Goal: Task Accomplishment & Management: Complete application form

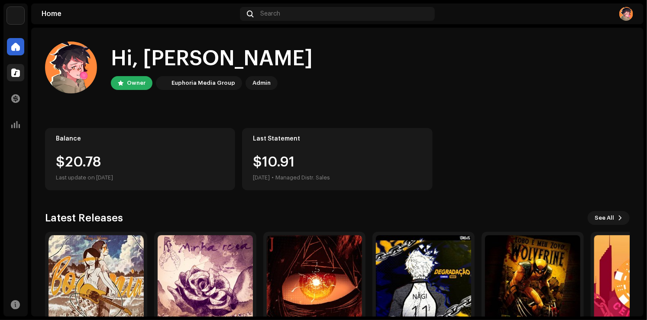
click at [10, 73] on div at bounding box center [15, 72] width 17 height 17
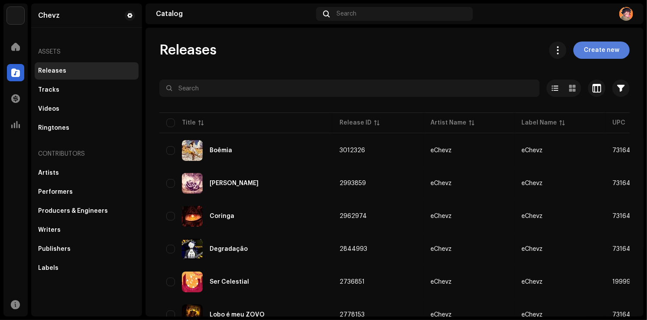
click at [588, 51] on span "Create new" at bounding box center [602, 50] width 36 height 17
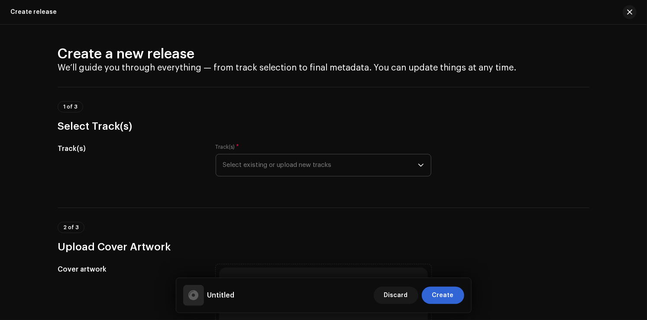
click at [319, 168] on span "Select existing or upload new tracks" at bounding box center [320, 166] width 195 height 22
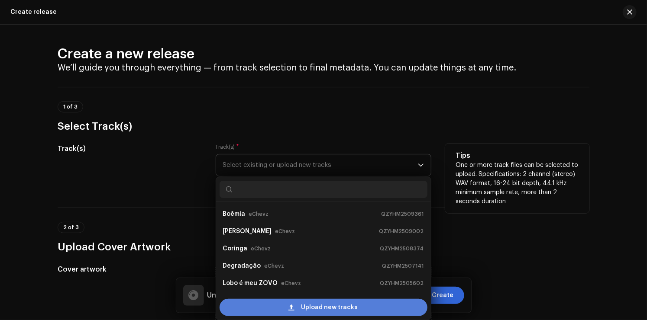
click at [334, 305] on span "Upload new tracks" at bounding box center [329, 307] width 57 height 17
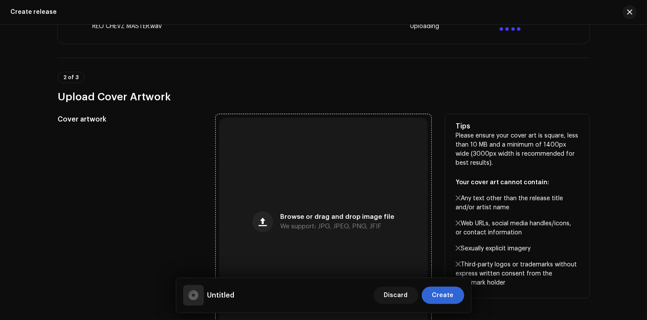
scroll to position [216, 0]
click at [301, 219] on span "Browse or drag and drop image file" at bounding box center [337, 217] width 114 height 6
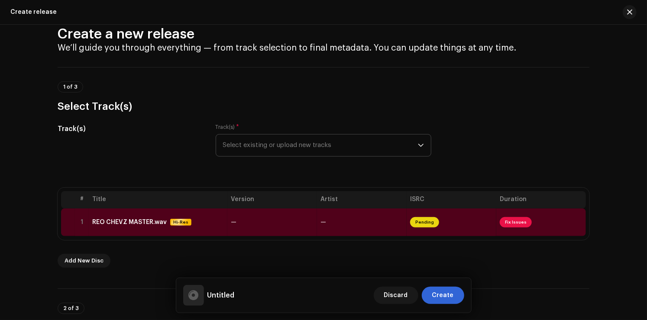
scroll to position [0, 0]
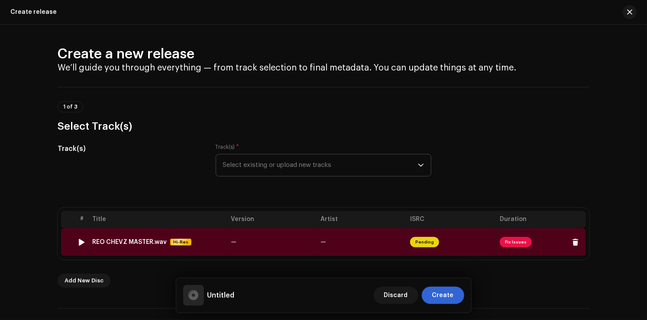
click at [507, 243] on span "Fix Issues" at bounding box center [516, 242] width 32 height 10
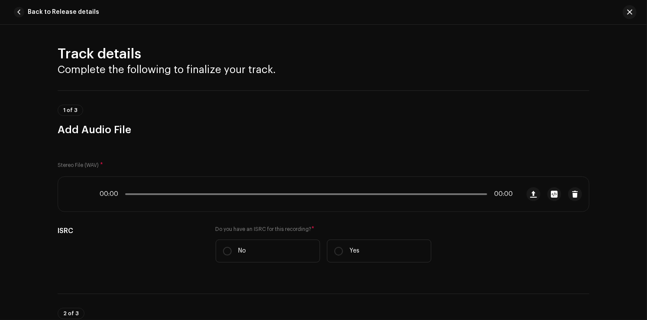
scroll to position [360, 0]
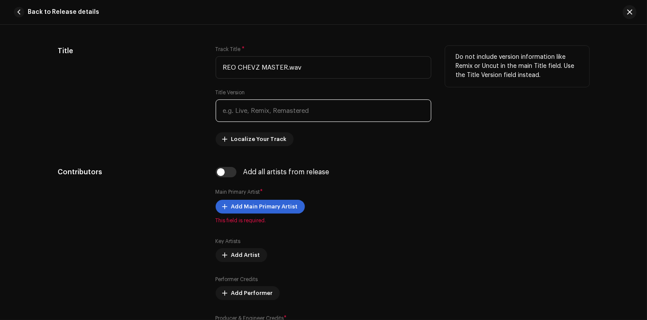
click at [272, 116] on input "text" at bounding box center [324, 111] width 216 height 23
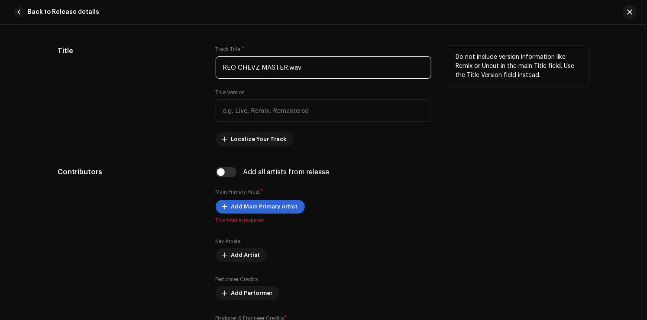
drag, startPoint x: 302, startPoint y: 66, endPoint x: 181, endPoint y: 66, distance: 121.2
click at [181, 66] on div "Title Track Title * REO CHEVZ MASTER.wav Title Version Localize Your Track Do n…" at bounding box center [324, 96] width 532 height 100
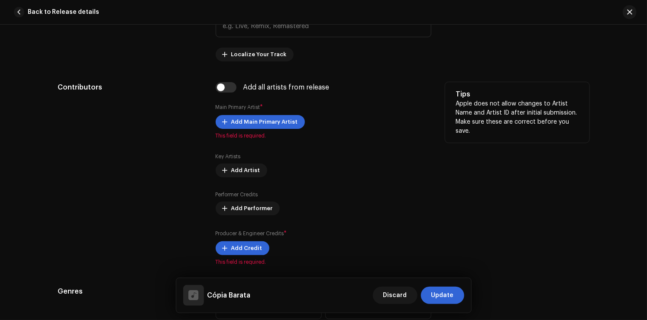
scroll to position [447, 0]
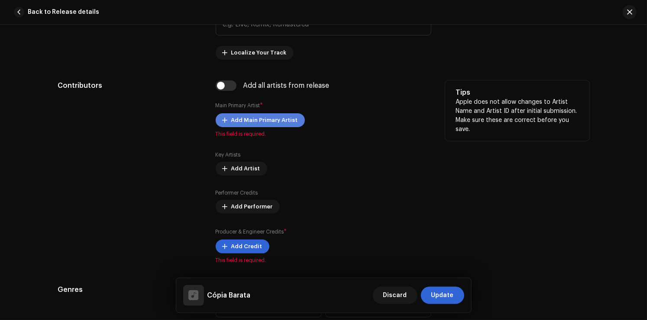
type input "Cópia Barata"
click at [262, 118] on span "Add Main Primary Artist" at bounding box center [264, 120] width 67 height 17
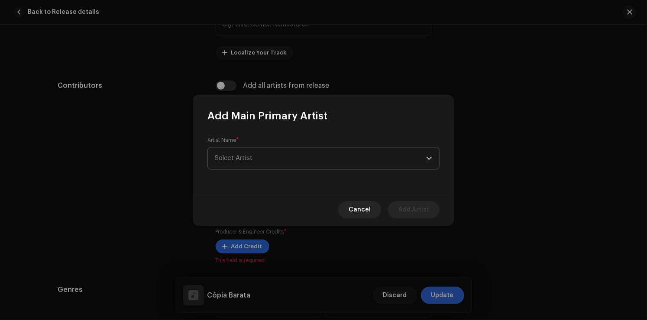
drag, startPoint x: 319, startPoint y: 144, endPoint x: 325, endPoint y: 164, distance: 20.8
click at [321, 157] on div "Artist Name * Select Artist" at bounding box center [323, 153] width 232 height 33
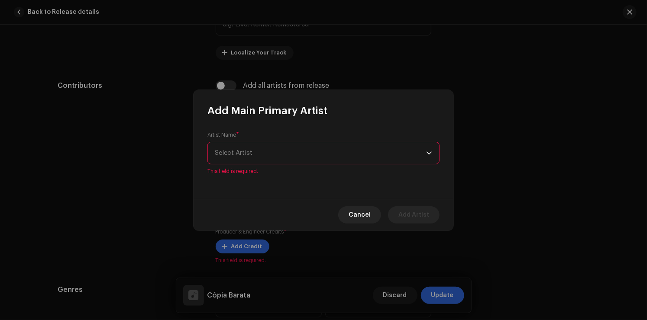
click at [325, 164] on span "Select Artist" at bounding box center [320, 153] width 211 height 22
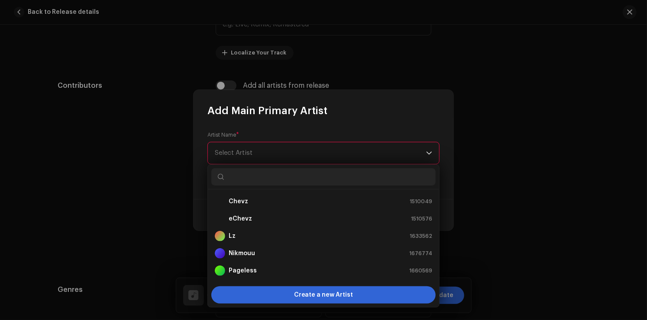
click at [325, 163] on span "Select Artist" at bounding box center [320, 153] width 211 height 22
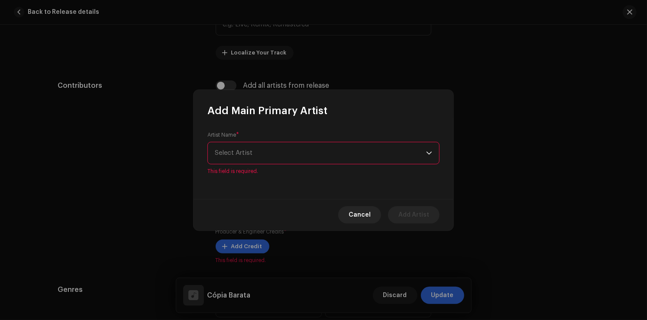
click at [333, 161] on span "Select Artist" at bounding box center [320, 153] width 211 height 22
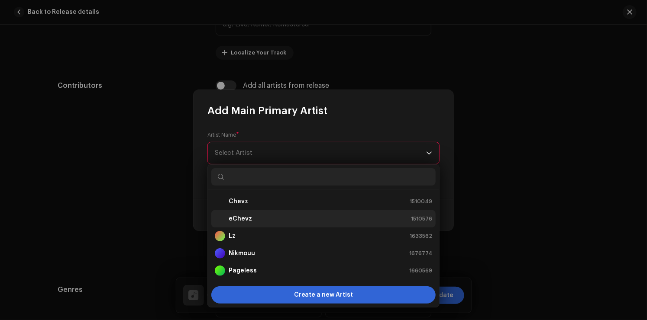
click at [323, 221] on div "eChevz 1510576" at bounding box center [323, 219] width 217 height 10
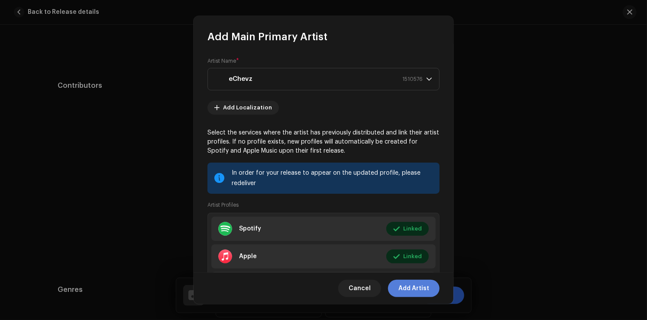
click at [425, 293] on span "Add Artist" at bounding box center [413, 288] width 31 height 17
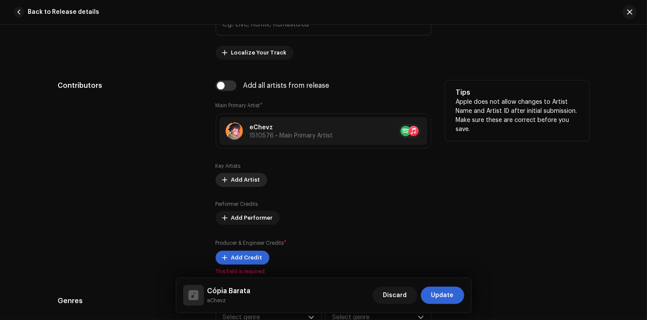
click at [253, 185] on span "Add Artist" at bounding box center [245, 179] width 29 height 17
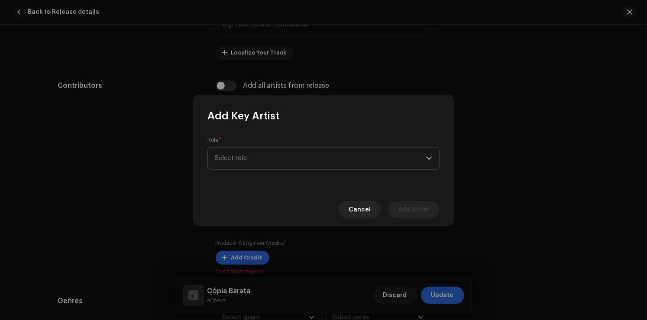
click at [349, 169] on span "Select role" at bounding box center [320, 159] width 211 height 22
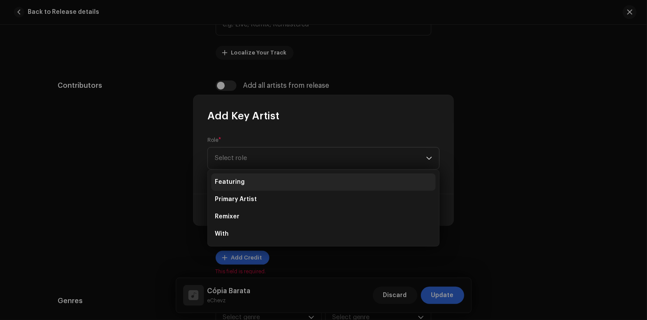
click at [239, 184] on span "Featuring" at bounding box center [230, 182] width 30 height 9
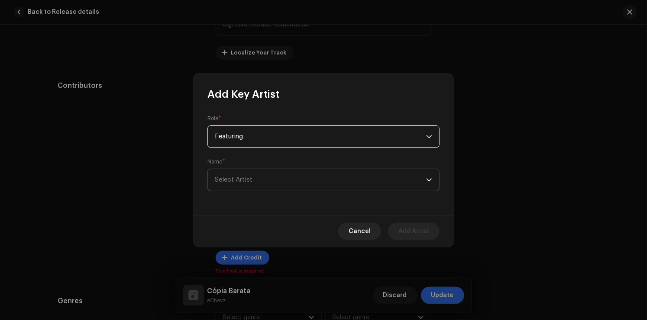
click at [320, 185] on span "Select Artist" at bounding box center [320, 180] width 211 height 22
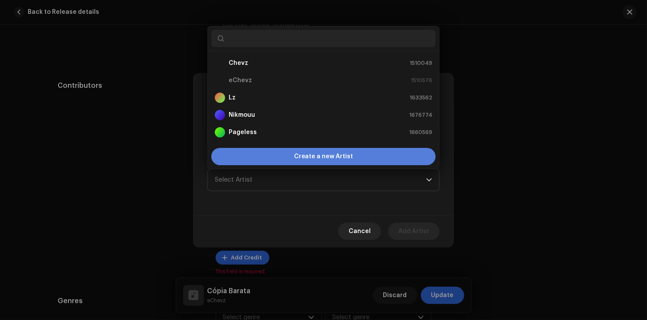
scroll to position [14, 0]
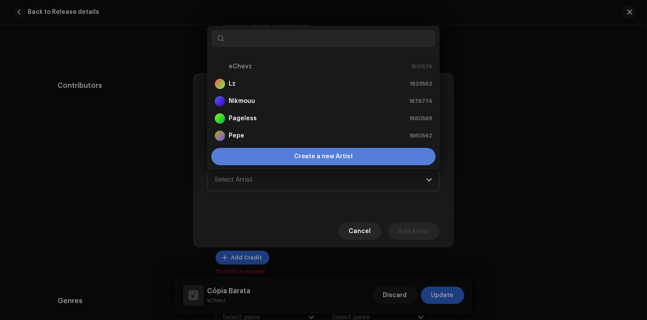
click at [302, 155] on span "Create a new Artist" at bounding box center [323, 156] width 59 height 17
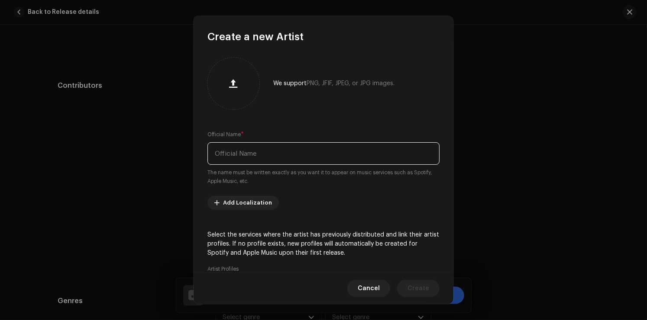
click at [292, 146] on input "text" at bounding box center [323, 153] width 232 height 23
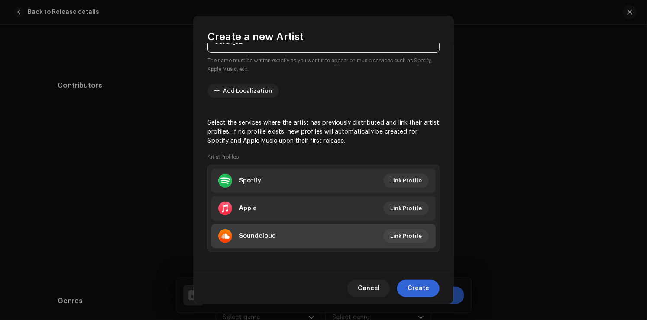
scroll to position [116, 0]
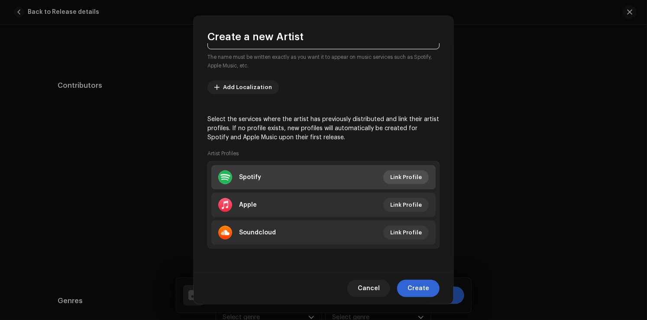
type input "Seven_sz"
click at [403, 182] on span "Link Profile" at bounding box center [406, 177] width 32 height 17
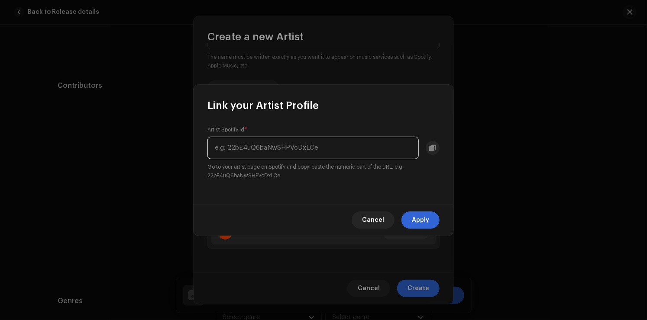
click at [276, 147] on input "text" at bounding box center [312, 148] width 211 height 23
paste input "56JB5ocJDnNpUXoRQNqSu8"
type input "56JB5ocJDnNpUXoRQNqSu8"
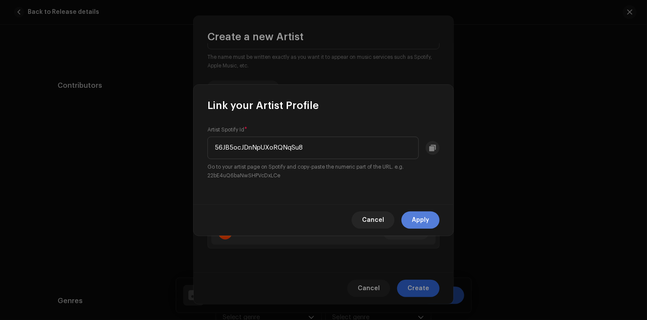
click at [410, 216] on button "Apply" at bounding box center [420, 220] width 38 height 17
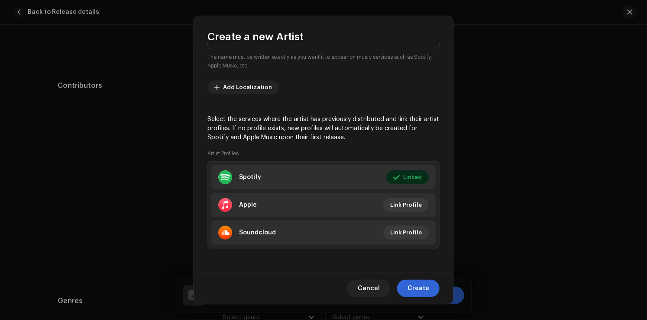
click at [425, 286] on span "Create" at bounding box center [418, 288] width 22 height 17
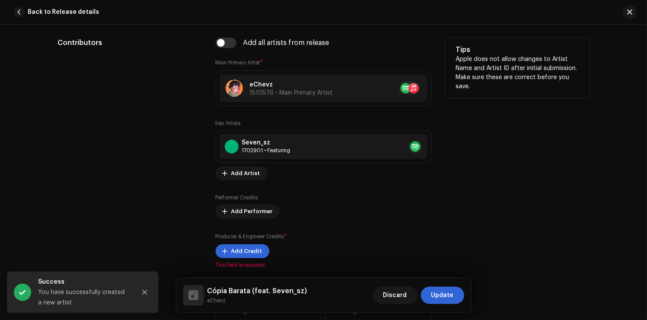
scroll to position [490, 0]
click at [259, 213] on span "Add Performer" at bounding box center [252, 211] width 42 height 17
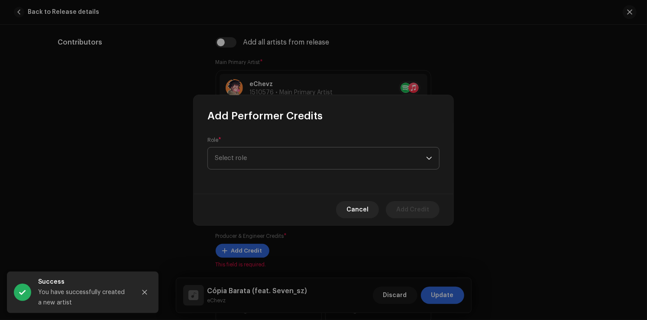
click at [313, 161] on span "Select role" at bounding box center [320, 159] width 211 height 22
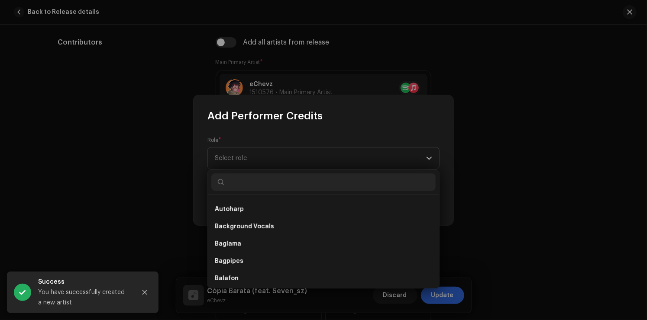
scroll to position [346, 0]
click at [438, 180] on div at bounding box center [323, 182] width 231 height 25
click at [439, 107] on div "Add Performer Credits" at bounding box center [324, 109] width 260 height 28
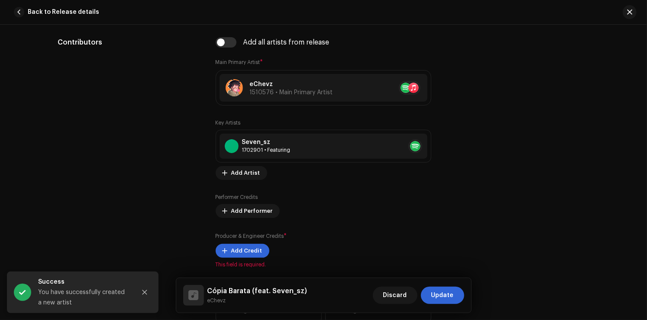
click at [484, 137] on div "Add Performer Credits Role * Select role This field is required. Cancel Add Cre…" at bounding box center [323, 160] width 647 height 320
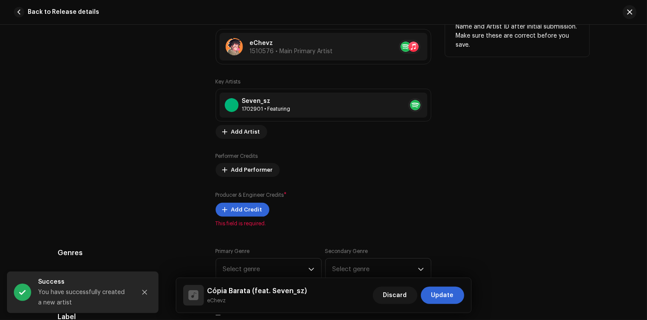
scroll to position [533, 0]
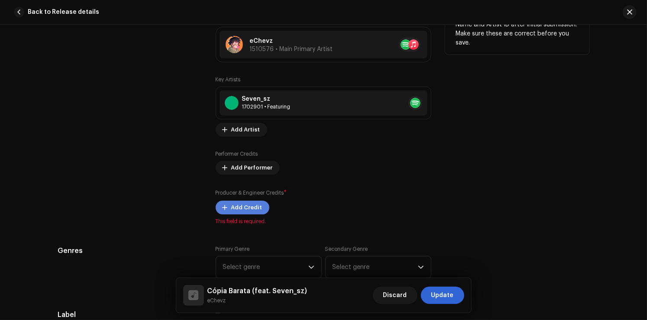
click at [243, 210] on span "Add Credit" at bounding box center [246, 207] width 31 height 17
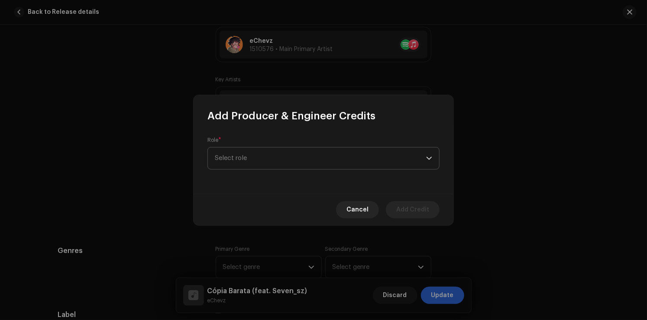
click at [307, 163] on span "Select role" at bounding box center [320, 159] width 211 height 22
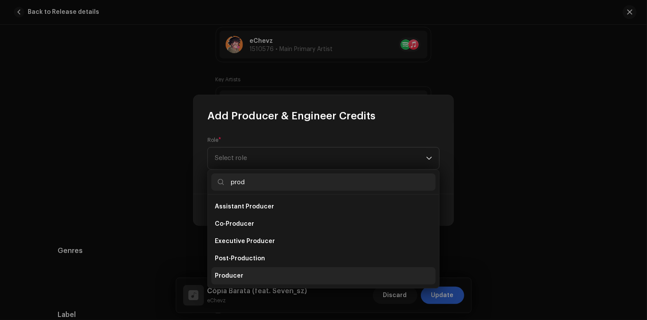
type input "prod"
click at [268, 275] on li "Producer" at bounding box center [323, 276] width 224 height 17
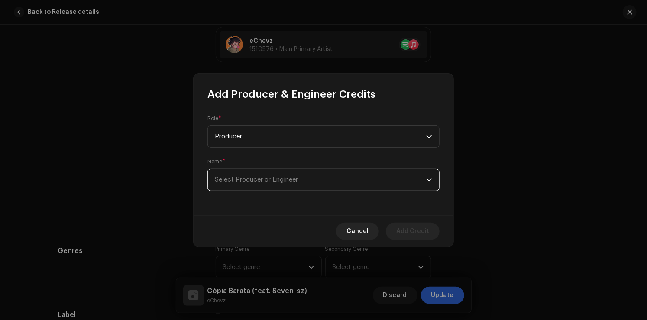
click at [274, 185] on span "Select Producer or Engineer" at bounding box center [320, 180] width 211 height 22
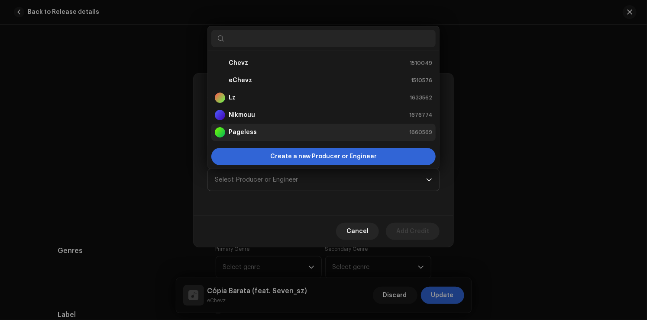
scroll to position [14, 0]
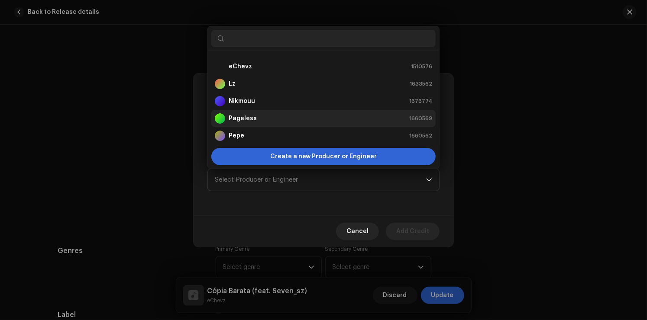
click at [280, 118] on div "Pageless 1660569" at bounding box center [323, 118] width 217 height 10
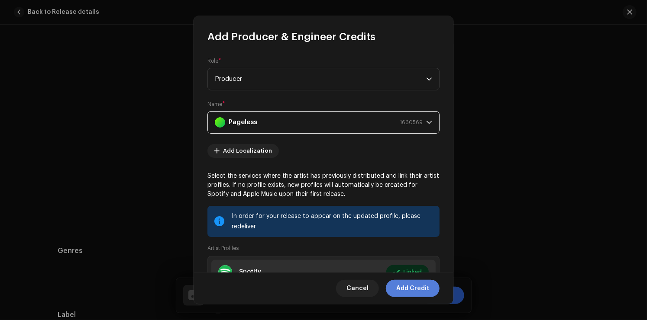
click at [423, 294] on span "Add Credit" at bounding box center [412, 288] width 33 height 17
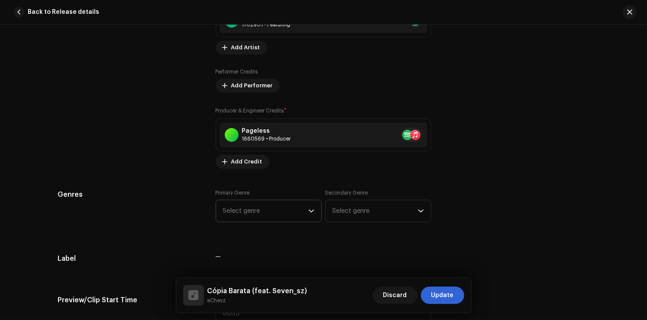
scroll to position [663, 0]
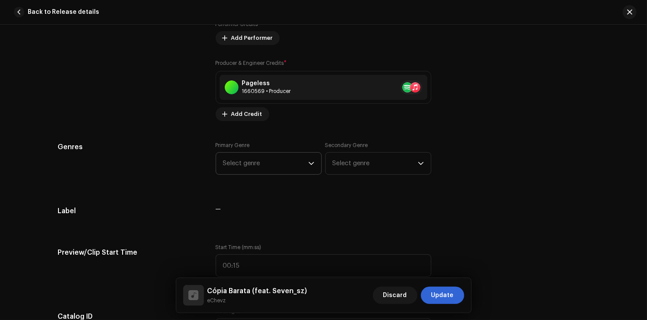
click at [281, 174] on span "Select genre" at bounding box center [265, 164] width 85 height 22
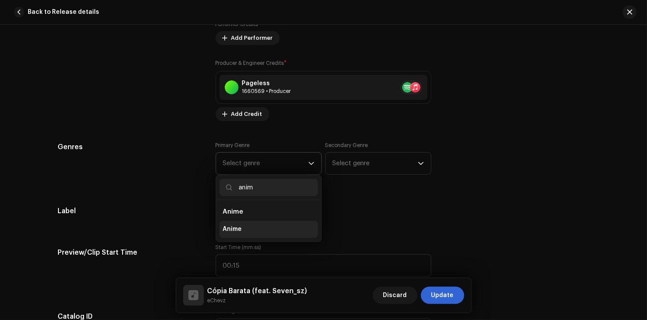
type input "anim"
drag, startPoint x: 276, startPoint y: 222, endPoint x: 320, endPoint y: 200, distance: 48.8
click at [277, 222] on li "Anime" at bounding box center [269, 229] width 98 height 17
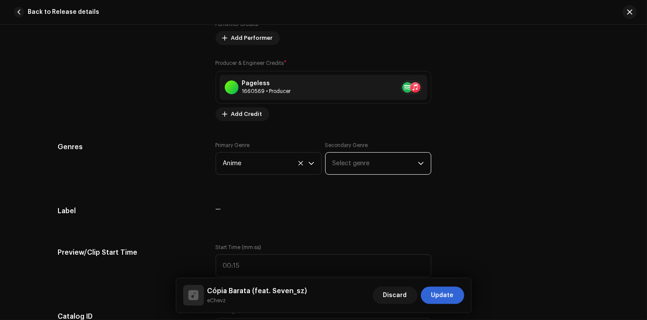
click at [354, 166] on span "Select genre" at bounding box center [374, 164] width 85 height 22
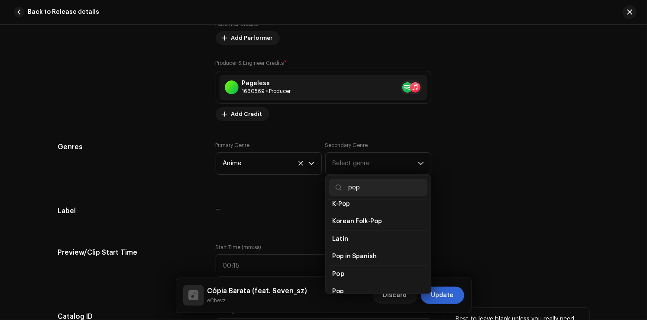
scroll to position [276, 0]
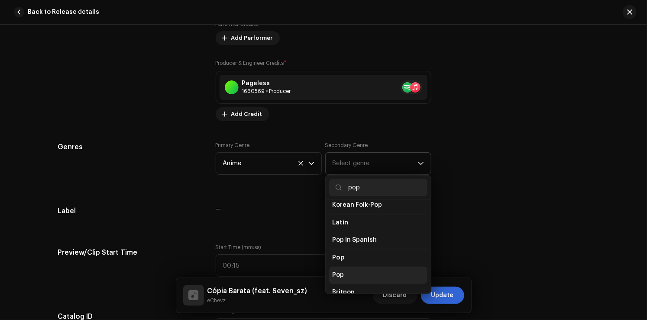
type input "pop"
click at [357, 267] on li "Pop" at bounding box center [378, 275] width 98 height 17
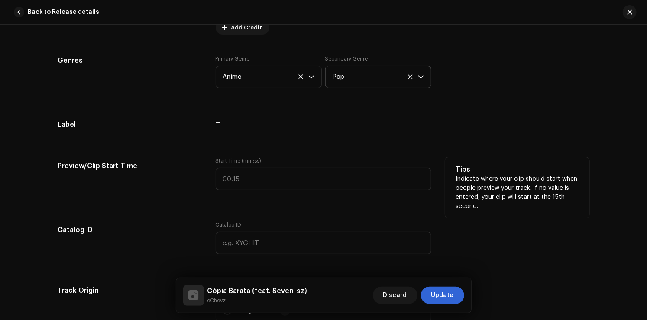
drag, startPoint x: 218, startPoint y: 125, endPoint x: 348, endPoint y: 158, distance: 134.1
click at [219, 125] on span "—" at bounding box center [219, 123] width 6 height 6
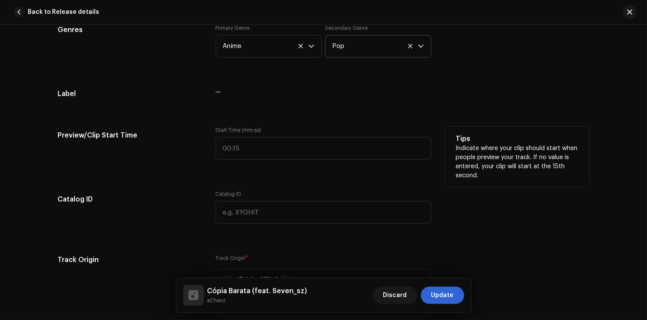
scroll to position [880, 0]
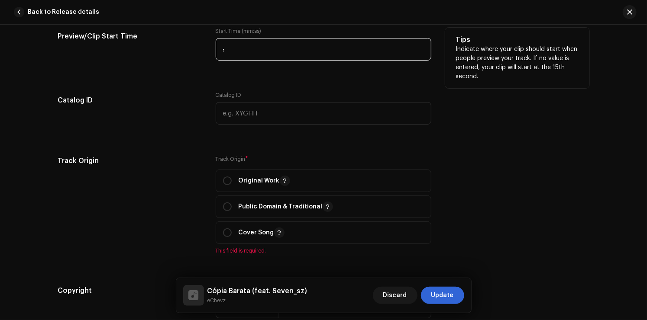
click at [264, 57] on input ":" at bounding box center [324, 49] width 216 height 23
type input "00:00"
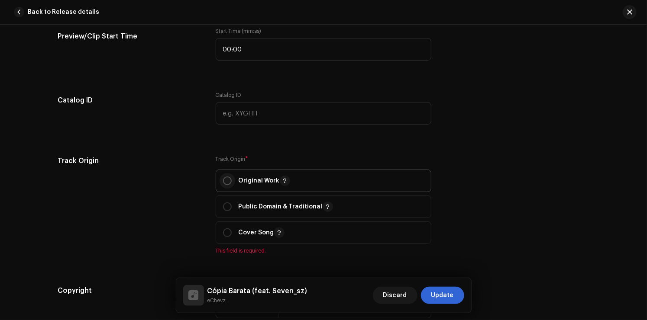
click at [223, 185] on input "radio" at bounding box center [227, 181] width 9 height 9
radio input "true"
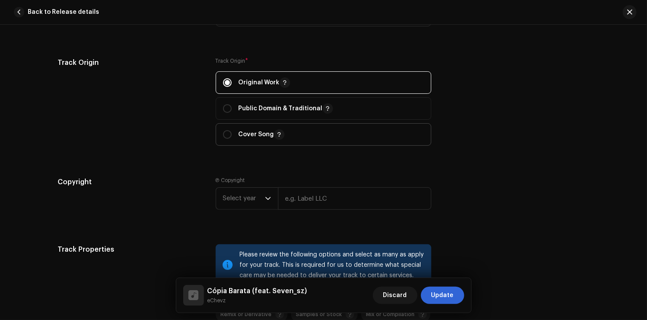
scroll to position [1010, 0]
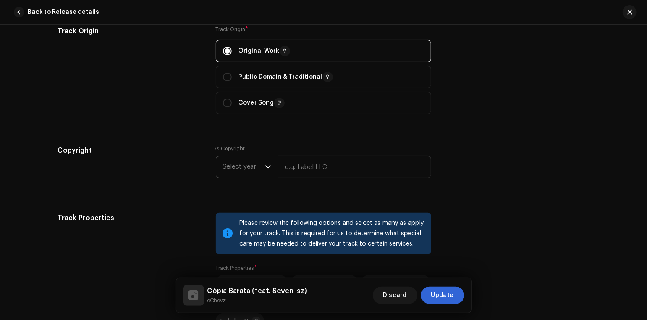
click at [247, 171] on span "Select year" at bounding box center [244, 167] width 42 height 22
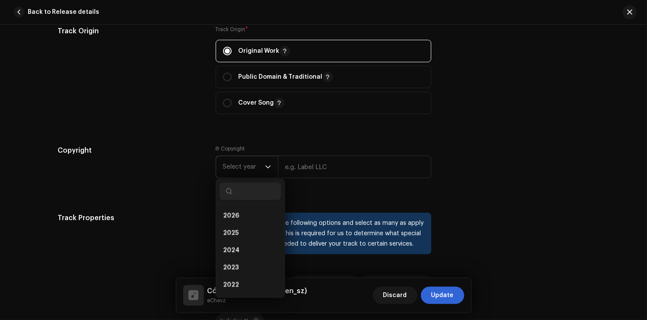
drag, startPoint x: 240, startPoint y: 214, endPoint x: 266, endPoint y: 183, distance: 40.9
click at [241, 213] on li "2026" at bounding box center [250, 215] width 61 height 17
click at [287, 165] on input "text" at bounding box center [354, 167] width 153 height 23
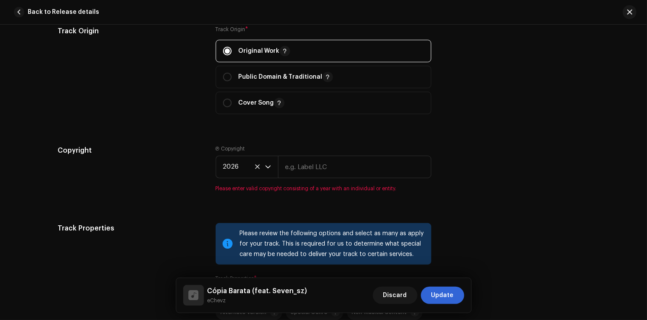
click at [303, 168] on input "text" at bounding box center [354, 167] width 153 height 23
type input "Chevz"
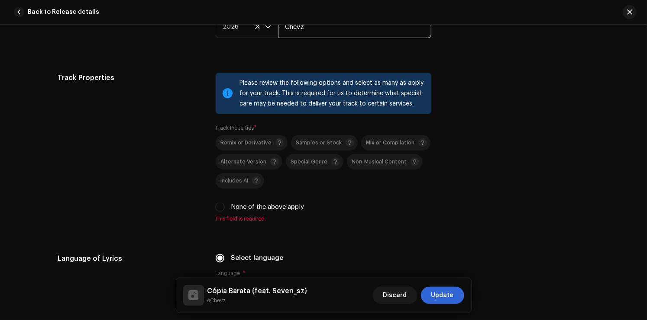
scroll to position [1183, 0]
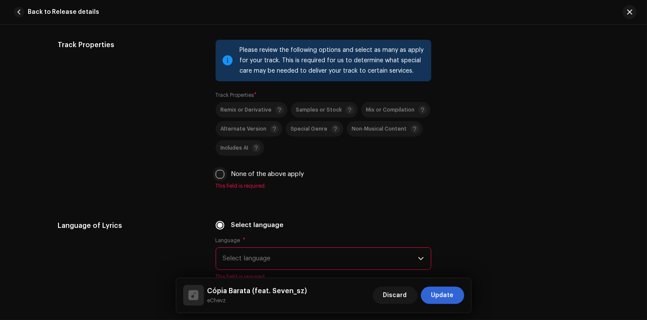
click at [220, 179] on input "None of the above apply" at bounding box center [220, 174] width 9 height 9
checkbox input "true"
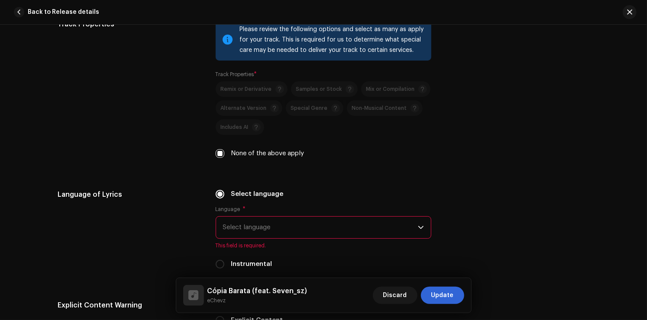
scroll to position [1269, 0]
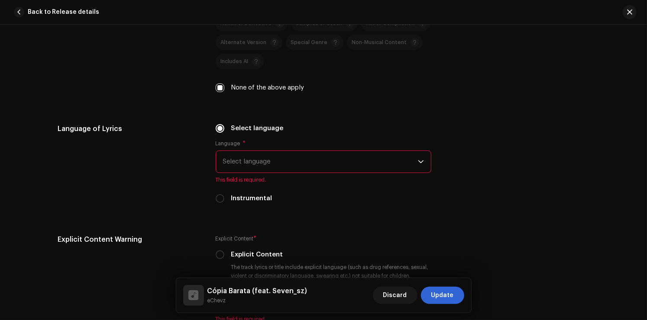
click at [261, 151] on div "Language * Select language This field is required." at bounding box center [324, 161] width 216 height 43
click at [265, 161] on span "Select language" at bounding box center [320, 162] width 195 height 22
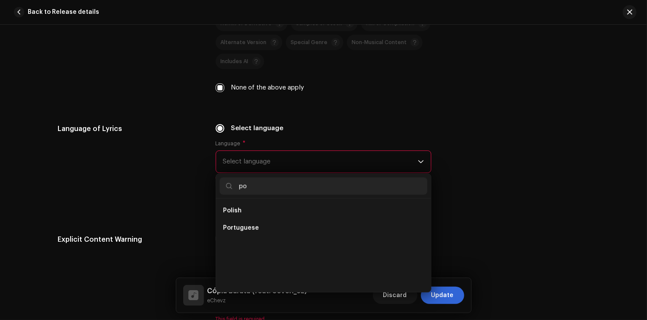
scroll to position [0, 0]
type input "port"
click at [262, 210] on li "Portuguese" at bounding box center [324, 210] width 208 height 17
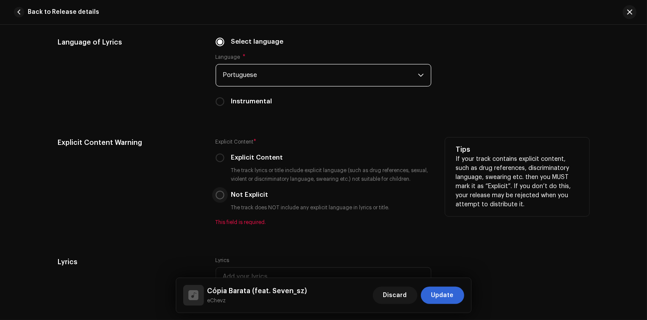
click at [216, 195] on input "Not Explicit" at bounding box center [220, 195] width 9 height 9
radio input "true"
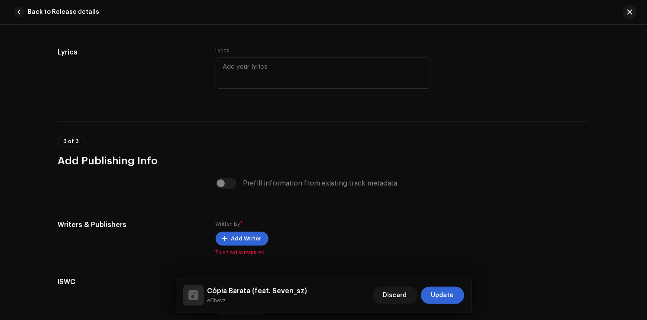
scroll to position [1616, 0]
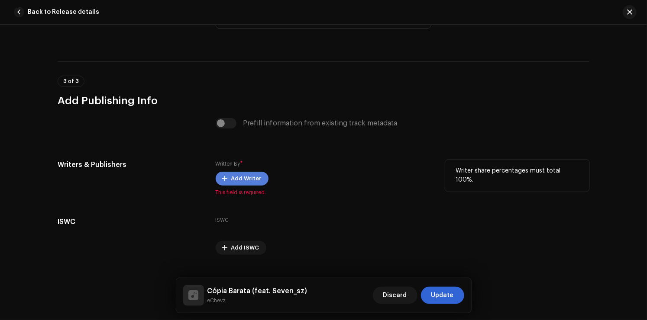
click at [238, 182] on span "Add Writer" at bounding box center [246, 178] width 30 height 17
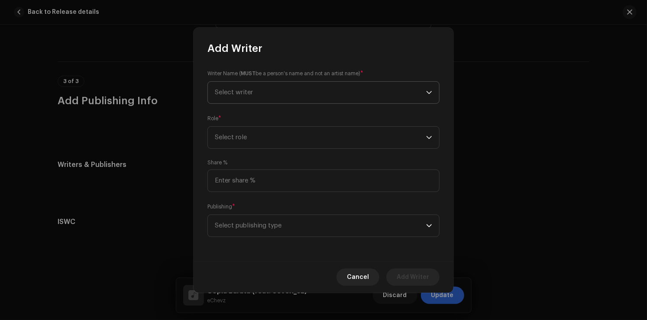
click at [255, 90] on span "Select writer" at bounding box center [320, 93] width 211 height 22
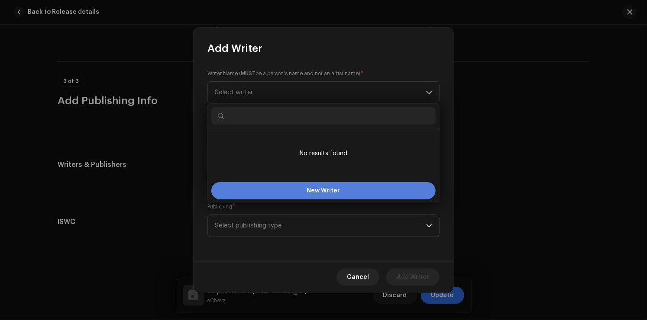
click at [325, 194] on button "New Writer" at bounding box center [323, 190] width 224 height 17
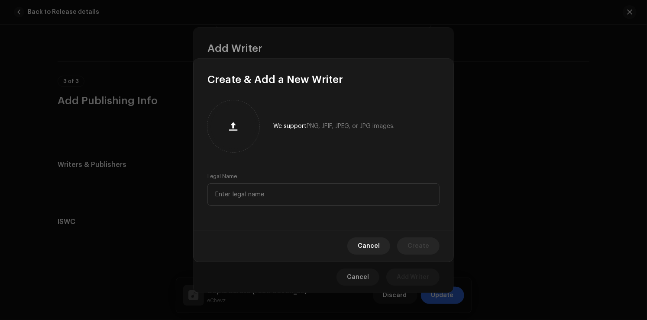
click at [371, 242] on span "Cancel" at bounding box center [369, 246] width 22 height 17
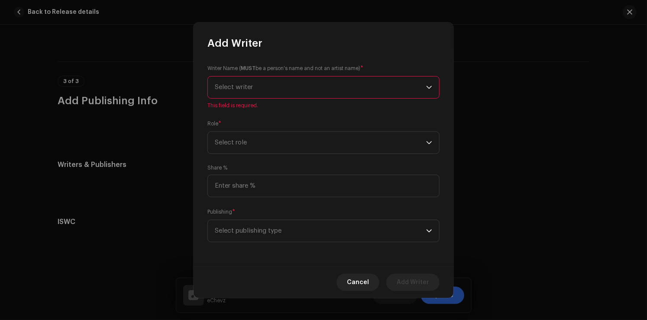
click at [290, 88] on span "Select writer" at bounding box center [320, 88] width 211 height 22
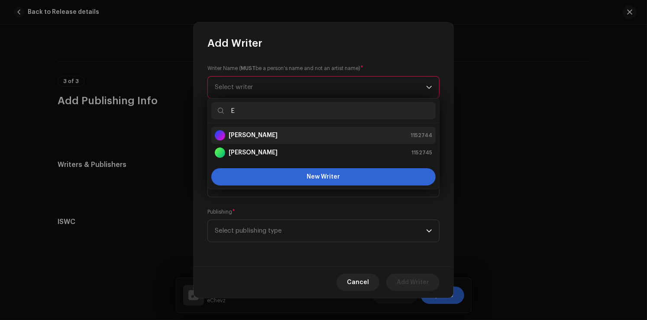
type input "E"
click at [371, 139] on div "[PERSON_NAME] 1152744" at bounding box center [323, 135] width 217 height 10
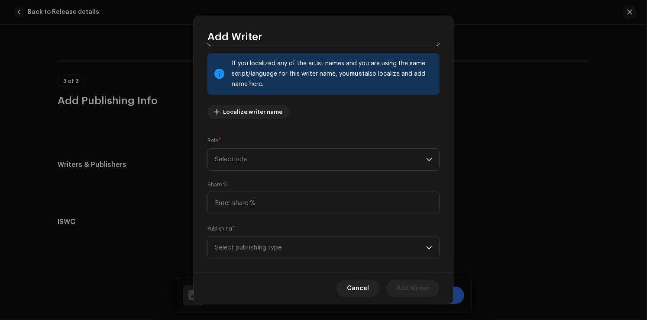
scroll to position [57, 0]
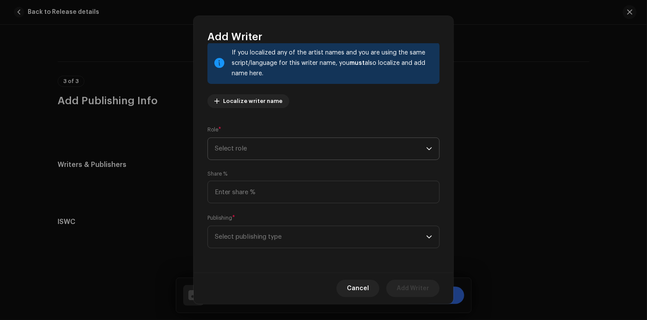
click at [304, 150] on span "Select role" at bounding box center [320, 149] width 211 height 22
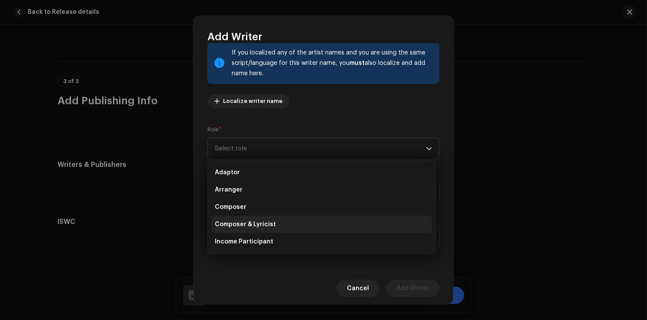
click at [274, 224] on li "Composer & Lyricist" at bounding box center [321, 224] width 221 height 17
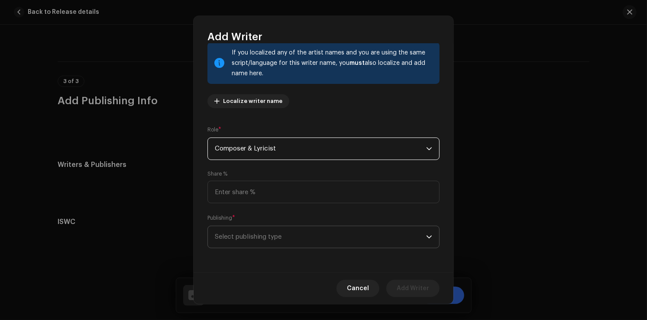
click at [290, 240] on span "Select publishing type" at bounding box center [320, 237] width 211 height 22
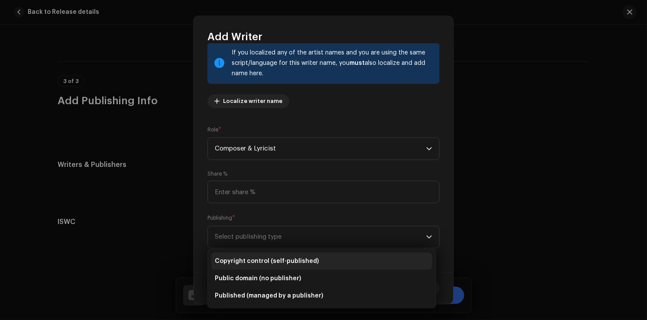
click at [306, 259] on span "Copyright control (self-published)" at bounding box center [267, 261] width 104 height 9
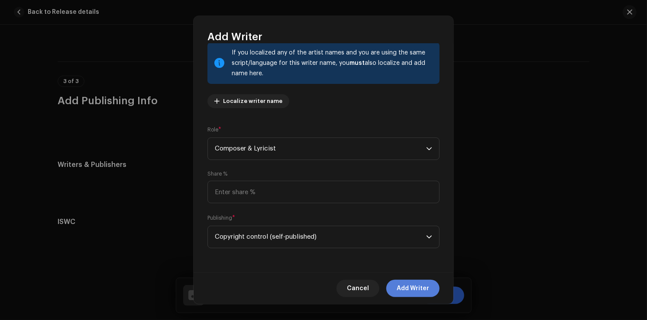
click at [404, 285] on span "Add Writer" at bounding box center [413, 288] width 32 height 17
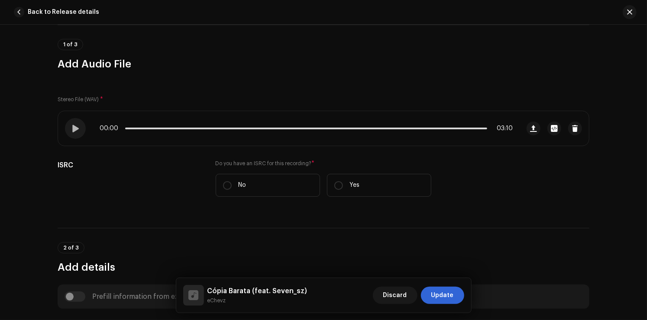
scroll to position [0, 0]
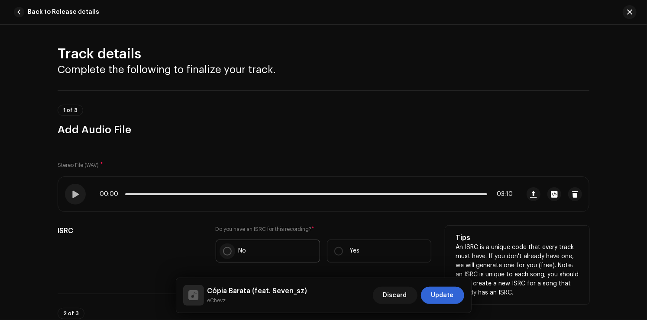
click at [224, 253] on input "No" at bounding box center [227, 251] width 9 height 9
radio input "true"
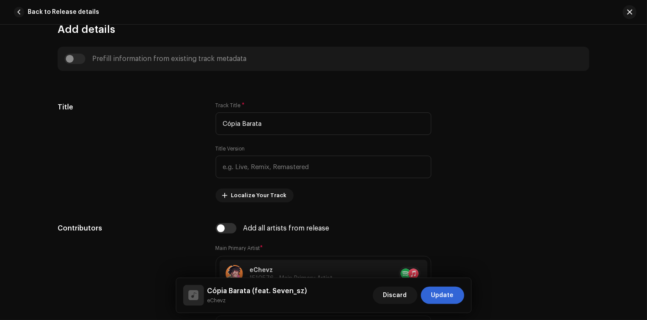
scroll to position [346, 0]
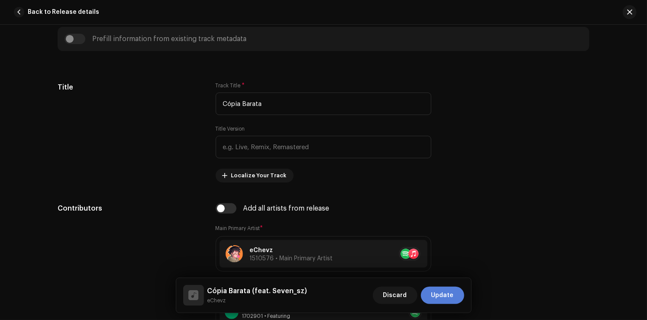
click at [446, 294] on span "Update" at bounding box center [442, 295] width 23 height 17
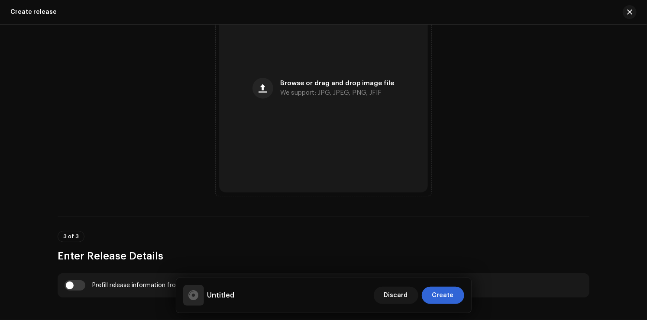
scroll to position [390, 0]
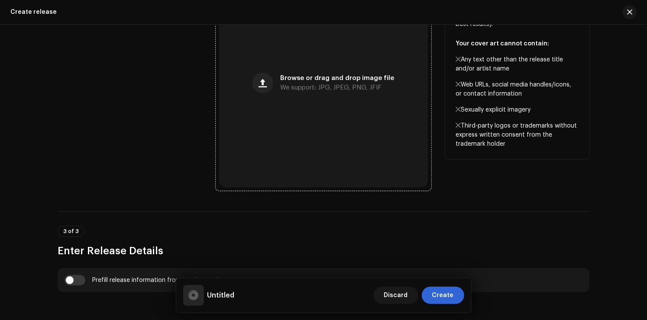
click at [326, 84] on div "Browse or drag and drop image file We support: JPG, JPEG, PNG, JFIF" at bounding box center [337, 83] width 114 height 16
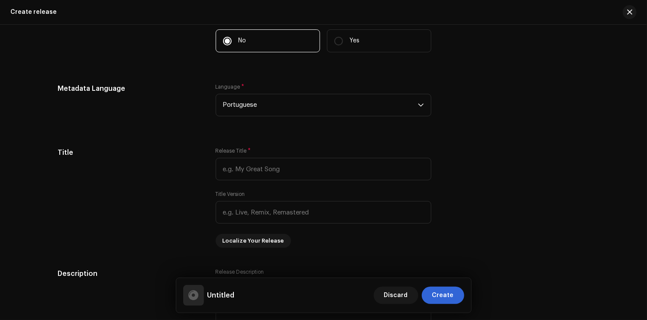
scroll to position [736, 0]
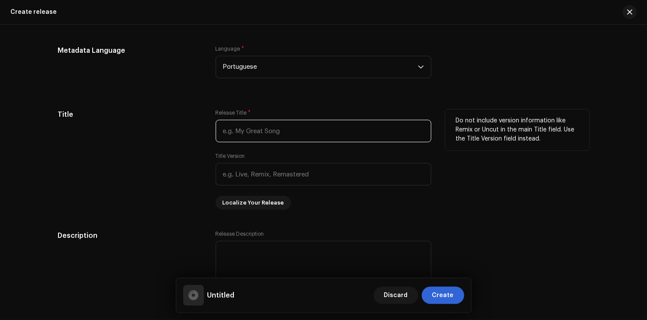
click at [327, 135] on input "text" at bounding box center [324, 131] width 216 height 23
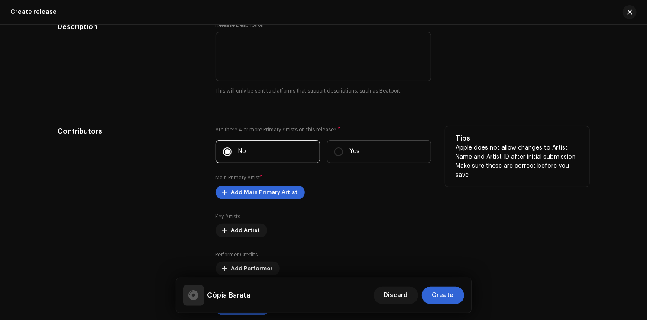
scroll to position [952, 0]
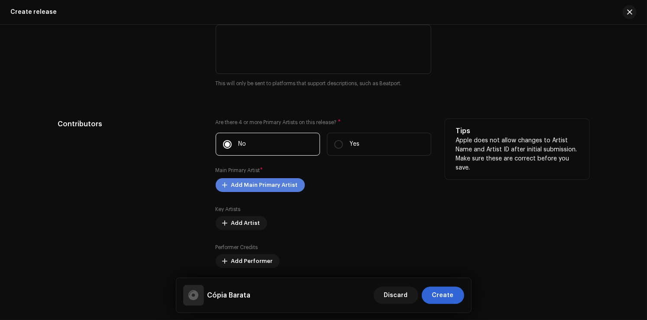
type input "Cópia Barata"
click at [287, 183] on span "Add Main Primary Artist" at bounding box center [264, 185] width 67 height 17
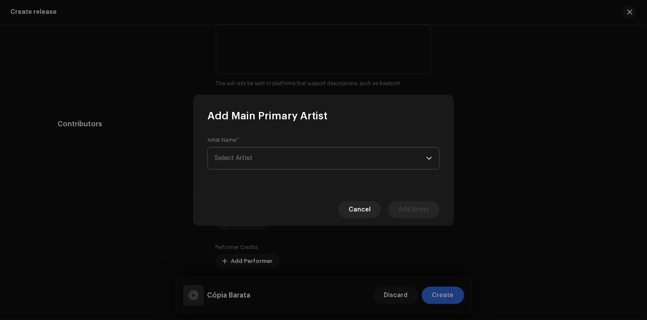
click at [300, 162] on span "Select Artist" at bounding box center [320, 159] width 211 height 22
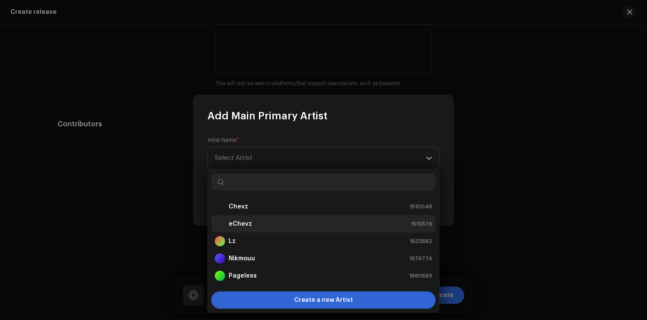
click at [267, 232] on li "eChevz 1510576" at bounding box center [323, 224] width 224 height 17
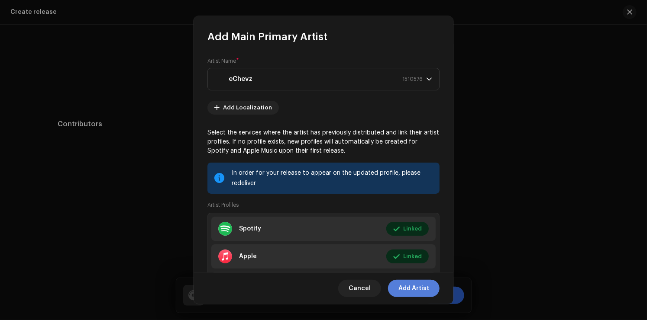
click at [413, 290] on span "Add Artist" at bounding box center [413, 288] width 31 height 17
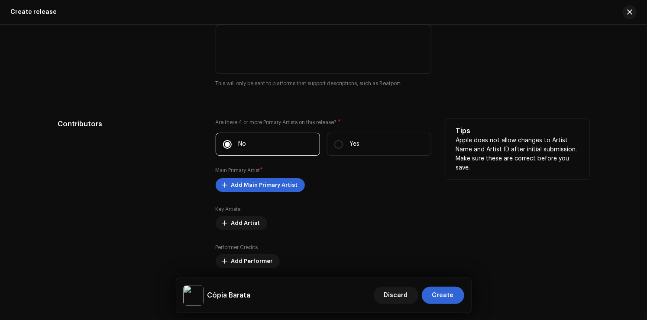
click at [245, 234] on div "Key Artists Add Artist Performer Credits Add Performer Producer & Engineer Cred…" at bounding box center [324, 257] width 216 height 102
click at [245, 230] on span "Add Artist" at bounding box center [245, 223] width 29 height 17
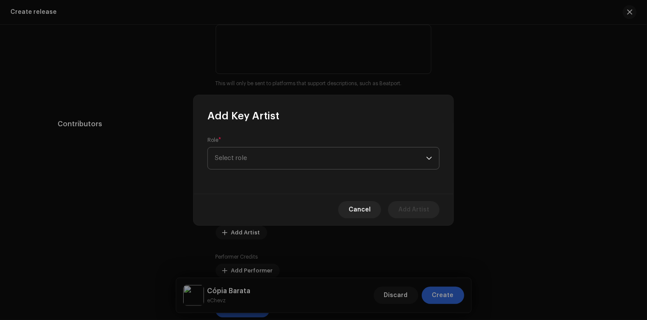
click at [257, 156] on span "Select role" at bounding box center [320, 159] width 211 height 22
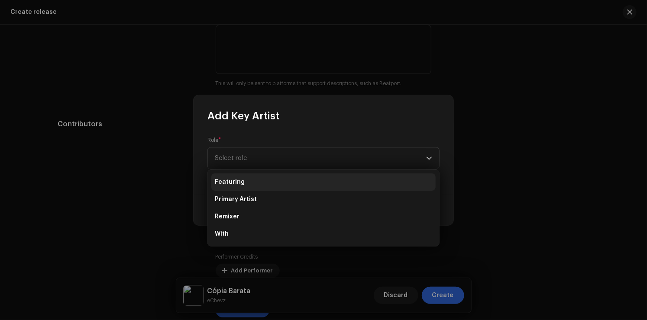
click at [254, 180] on li "Featuring" at bounding box center [323, 182] width 224 height 17
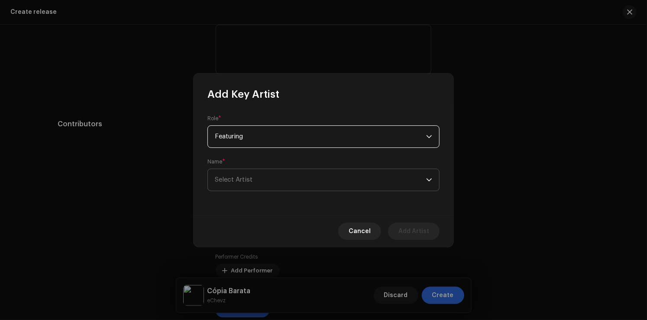
click at [245, 182] on span "Select Artist" at bounding box center [234, 180] width 38 height 6
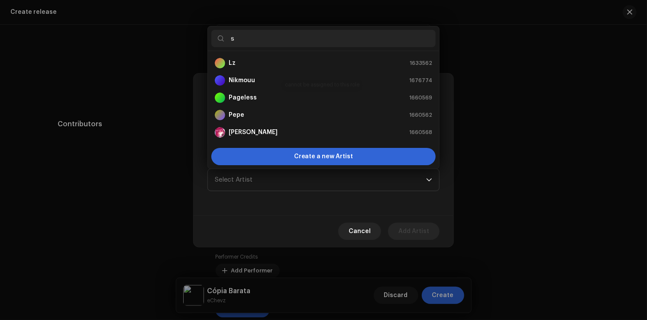
scroll to position [0, 0]
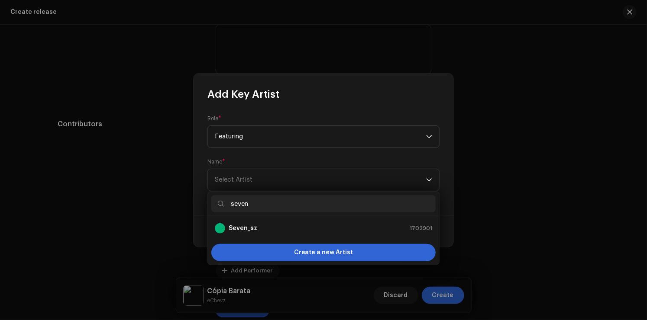
type input "seven"
click at [278, 237] on ul "Seven_sz 1702901" at bounding box center [323, 228] width 231 height 24
click at [284, 230] on div "Seven_sz 1702901" at bounding box center [323, 228] width 217 height 10
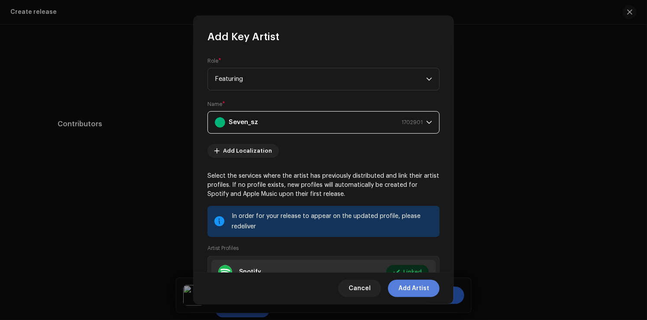
click at [418, 294] on span "Add Artist" at bounding box center [413, 288] width 31 height 17
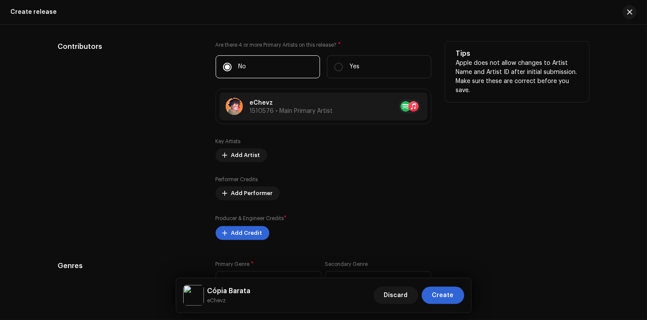
scroll to position [1039, 0]
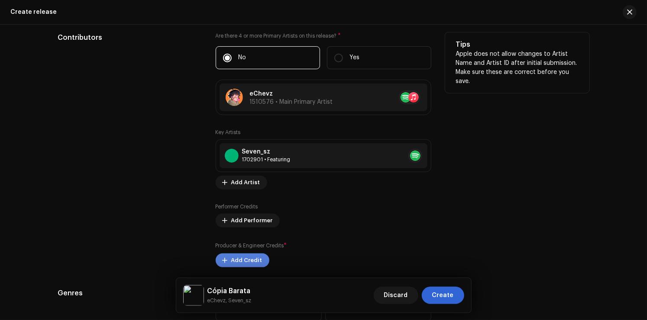
click at [237, 263] on span "Add Credit" at bounding box center [246, 260] width 31 height 17
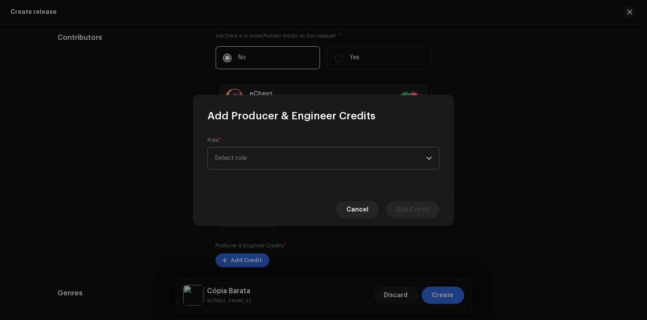
click at [291, 151] on span "Select role" at bounding box center [320, 159] width 211 height 22
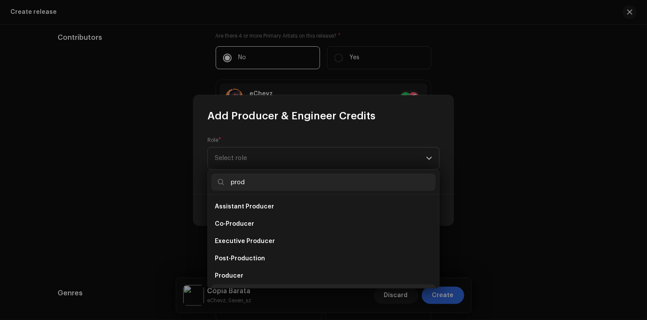
scroll to position [14, 0]
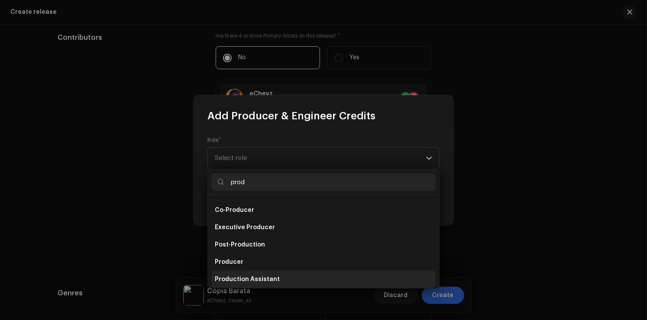
type input "prod"
click at [251, 286] on li "Production Assistant" at bounding box center [323, 279] width 224 height 17
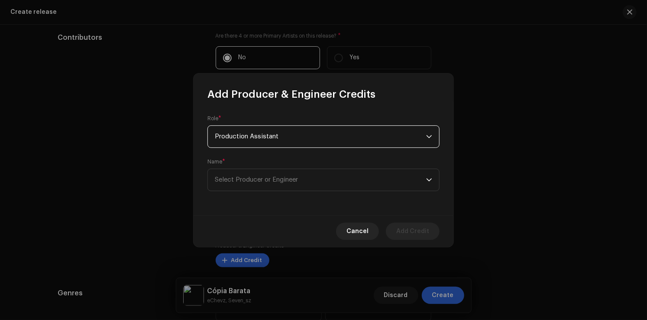
click at [332, 130] on span "Production Assistant" at bounding box center [320, 137] width 211 height 22
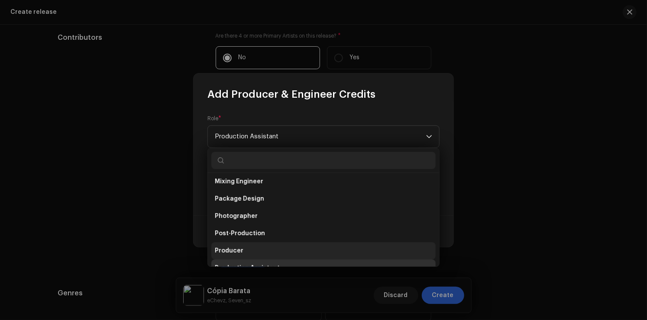
click at [266, 255] on li "Producer" at bounding box center [323, 250] width 224 height 17
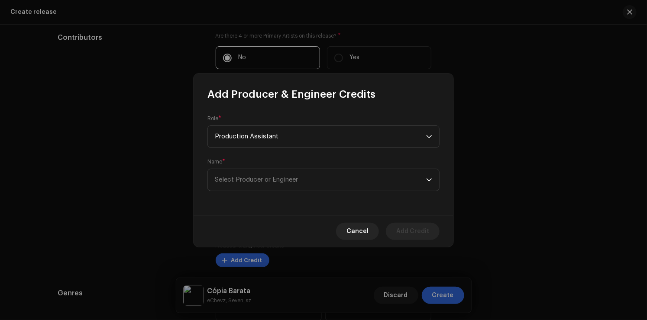
scroll to position [291, 0]
click at [278, 173] on span "Select Producer or Engineer" at bounding box center [320, 180] width 211 height 22
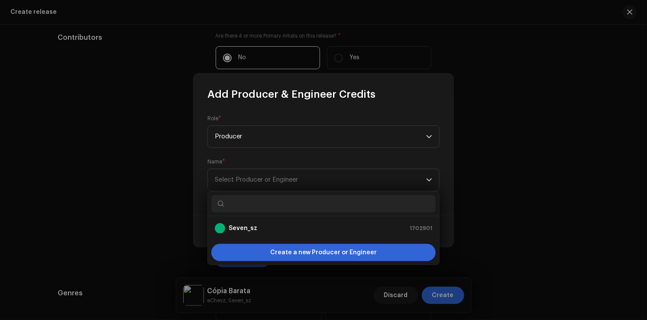
click at [259, 204] on input "text" at bounding box center [323, 203] width 224 height 17
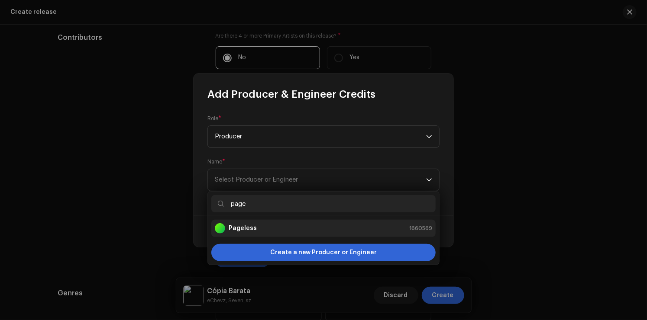
type input "page"
click at [280, 234] on li "Pageless 1660569" at bounding box center [323, 228] width 224 height 17
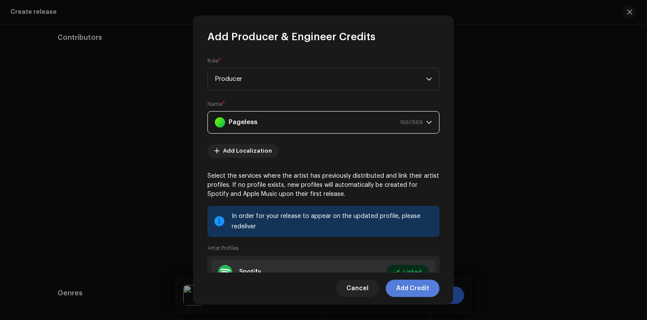
click at [415, 290] on span "Add Credit" at bounding box center [412, 288] width 33 height 17
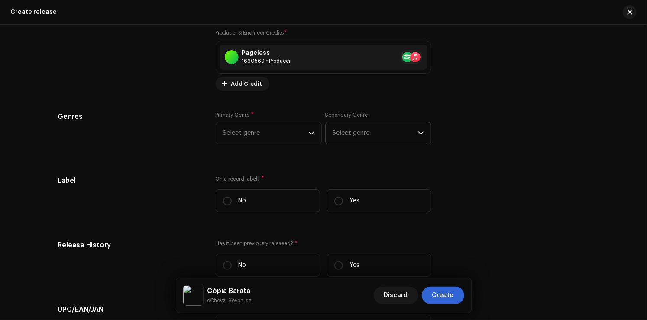
scroll to position [1256, 0]
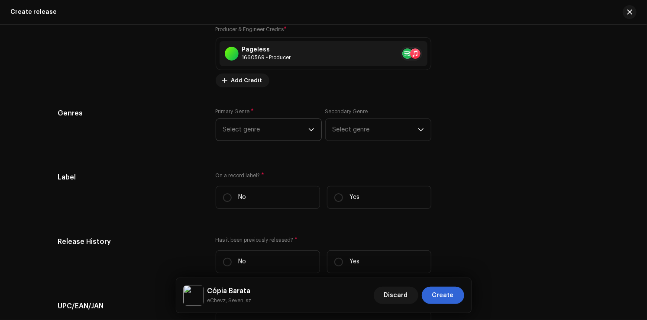
click at [245, 129] on span "Select genre" at bounding box center [265, 130] width 85 height 22
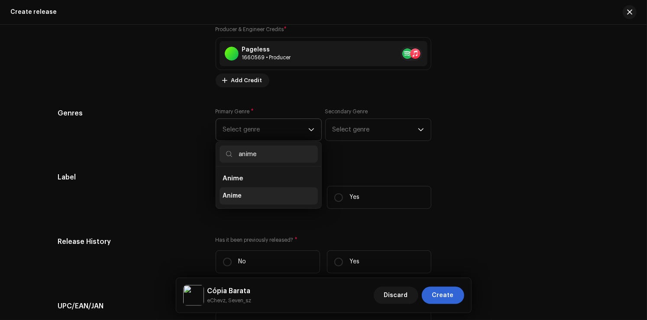
type input "anime"
click at [269, 197] on li "Anime" at bounding box center [269, 195] width 98 height 17
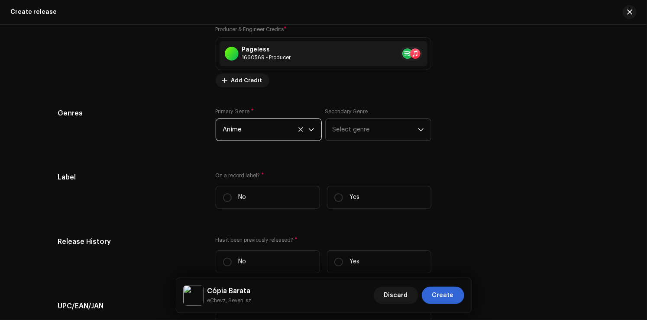
drag, startPoint x: 352, startPoint y: 116, endPoint x: 349, endPoint y: 125, distance: 10.0
click at [352, 117] on div "Secondary Genre Select genre" at bounding box center [378, 124] width 106 height 33
click at [348, 128] on span "Select genre" at bounding box center [374, 130] width 85 height 22
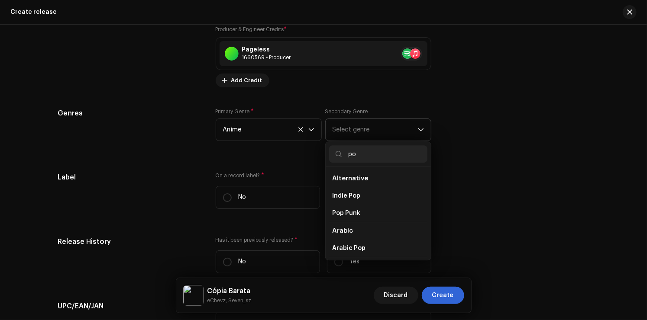
type input "pop"
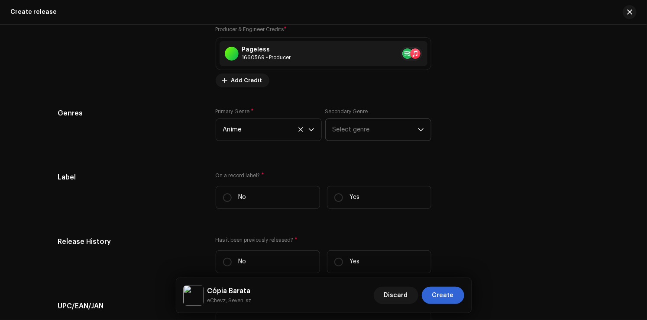
drag, startPoint x: 376, startPoint y: 121, endPoint x: 373, endPoint y: 132, distance: 11.1
click at [375, 123] on span "Select genre" at bounding box center [374, 130] width 85 height 22
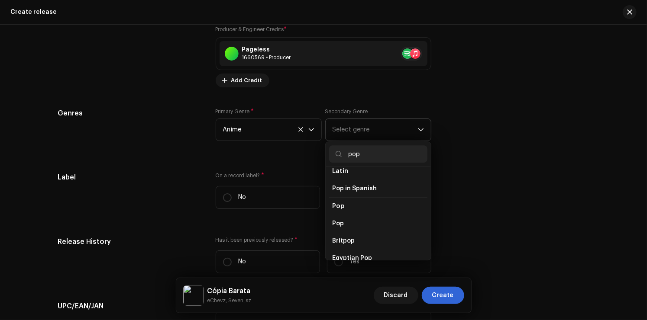
scroll to position [303, 0]
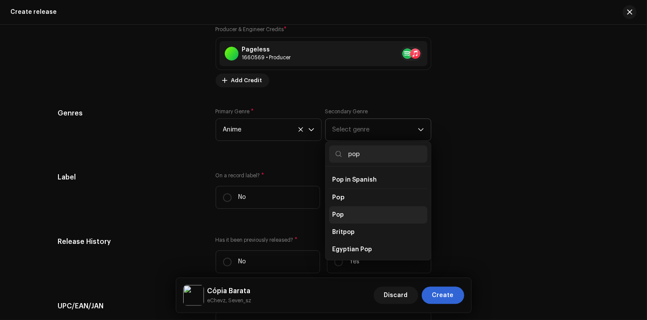
type input "pop"
click at [365, 209] on li "Pop" at bounding box center [378, 215] width 98 height 17
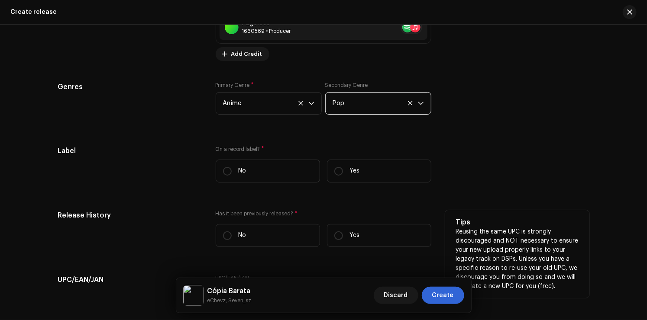
scroll to position [1342, 0]
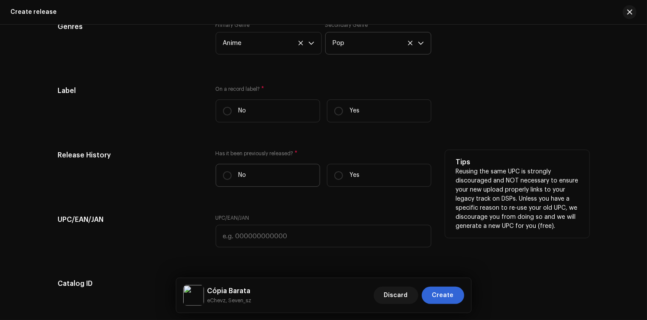
click at [239, 178] on p "No" at bounding box center [243, 175] width 8 height 9
click at [232, 178] on input "No" at bounding box center [227, 175] width 9 height 9
radio input "true"
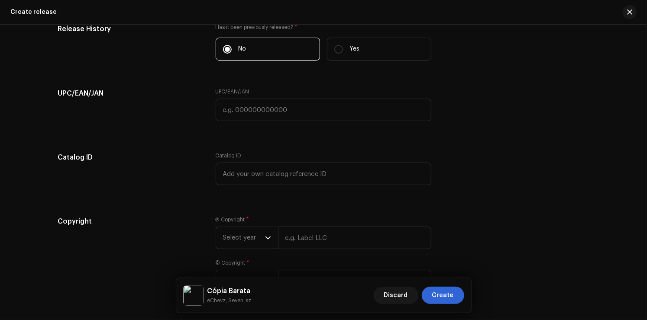
scroll to position [1472, 0]
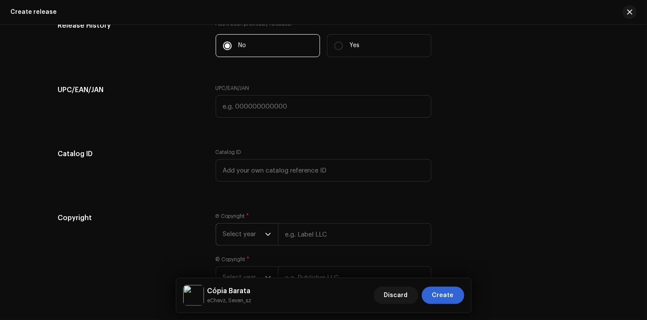
click at [266, 244] on div "dropdown trigger" at bounding box center [268, 235] width 6 height 22
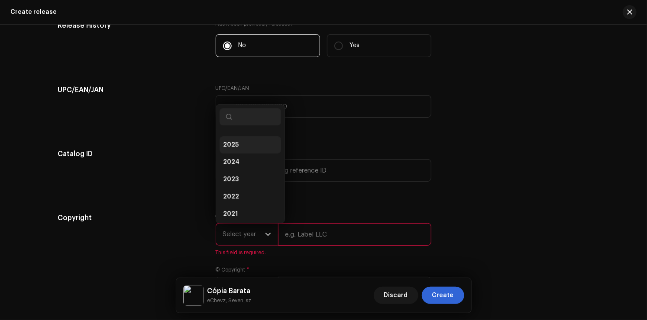
scroll to position [0, 0]
click at [250, 145] on li "2026" at bounding box center [250, 141] width 61 height 17
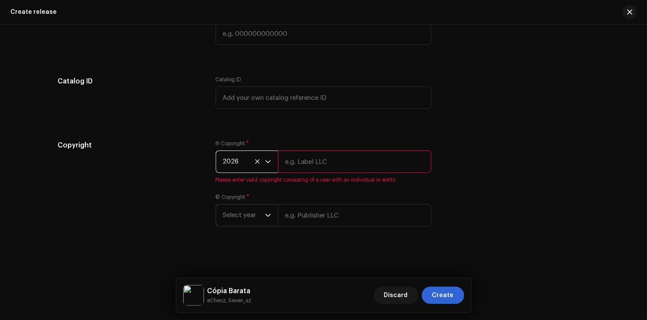
scroll to position [1548, 0]
click at [247, 210] on span "Select year" at bounding box center [244, 216] width 42 height 22
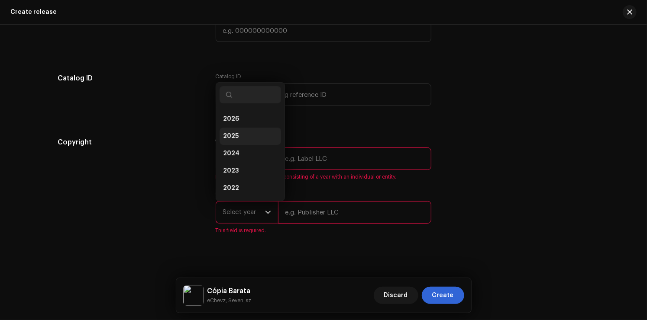
scroll to position [0, 0]
click at [242, 128] on li "2026" at bounding box center [250, 119] width 61 height 17
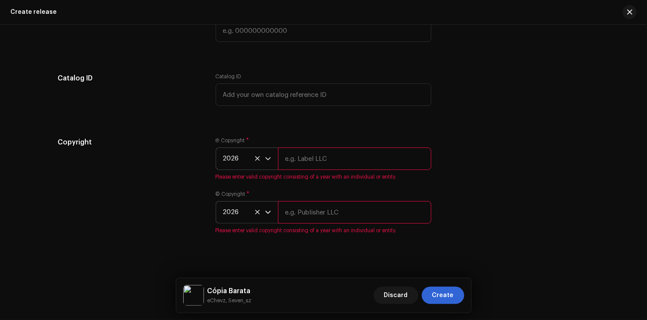
click at [303, 159] on input "text" at bounding box center [354, 159] width 153 height 23
type input "Chevz"
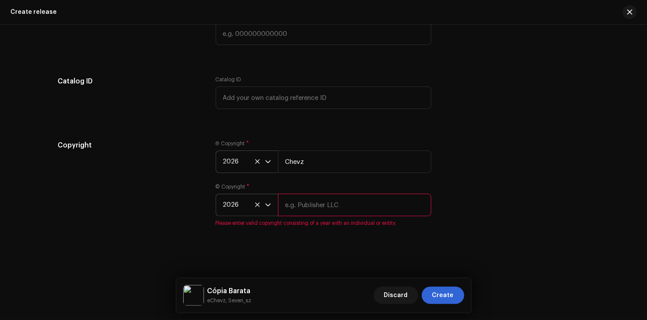
drag, startPoint x: 307, startPoint y: 226, endPoint x: 314, endPoint y: 218, distance: 9.8
click at [307, 226] on span "Please enter valid copyright consisting of a year with an individual or entity." at bounding box center [324, 223] width 216 height 7
drag, startPoint x: 315, startPoint y: 208, endPoint x: 328, endPoint y: 210, distance: 12.7
click at [316, 208] on input "text" at bounding box center [354, 205] width 153 height 23
type input "Chevz"
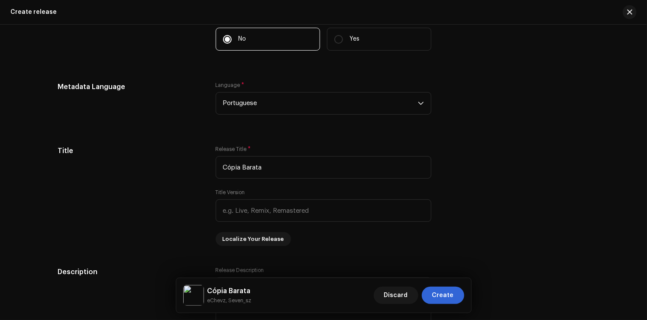
scroll to position [715, 0]
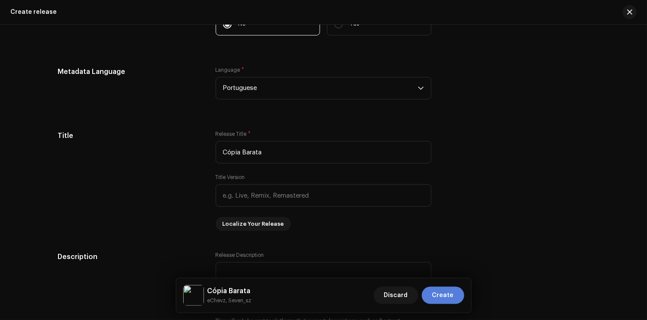
click at [455, 294] on button "Create" at bounding box center [443, 295] width 42 height 17
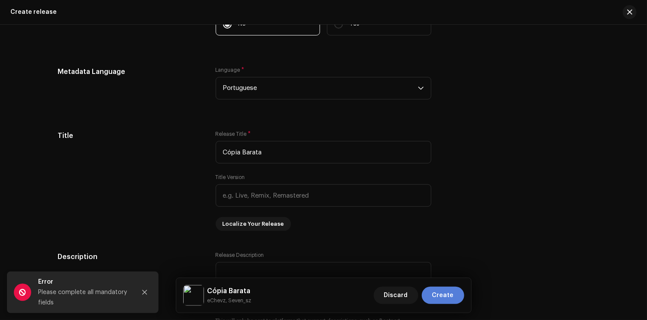
click at [455, 294] on button "Create" at bounding box center [443, 295] width 42 height 17
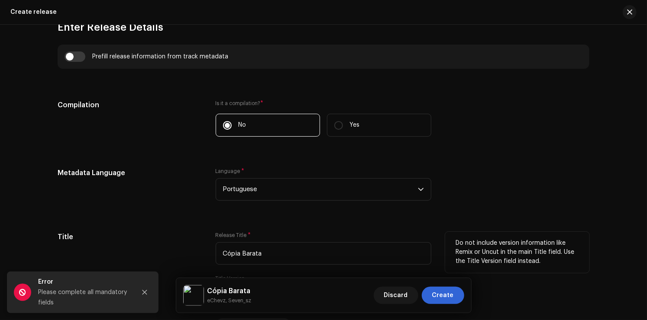
scroll to position [671, 0]
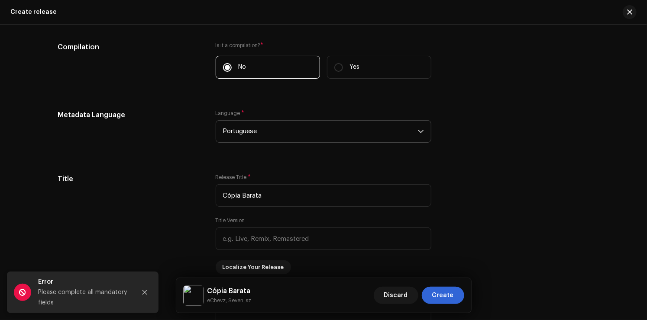
click at [333, 138] on span "Portuguese" at bounding box center [320, 132] width 195 height 22
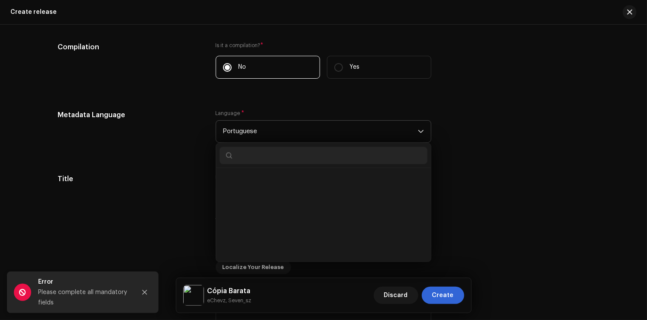
scroll to position [2359, 0]
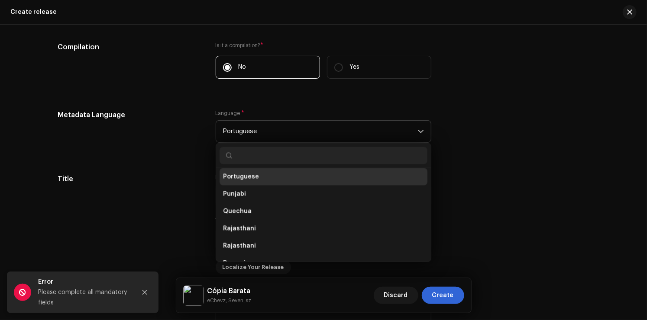
click at [299, 178] on li "Portuguese" at bounding box center [324, 176] width 208 height 17
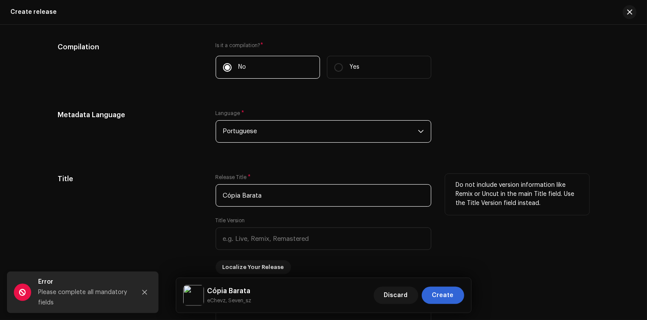
click at [359, 197] on input "Cópia Barata" at bounding box center [324, 195] width 216 height 23
click at [501, 245] on div "Do not include version information like Remix or Uncut in the main Title field.…" at bounding box center [517, 224] width 144 height 100
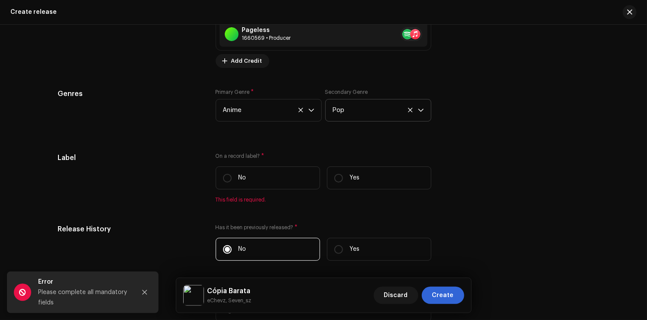
scroll to position [1278, 0]
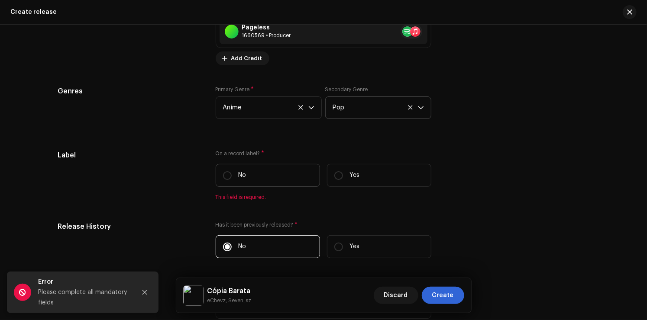
click at [231, 183] on label "No" at bounding box center [268, 175] width 104 height 23
click at [231, 180] on input "No" at bounding box center [227, 175] width 9 height 9
radio input "true"
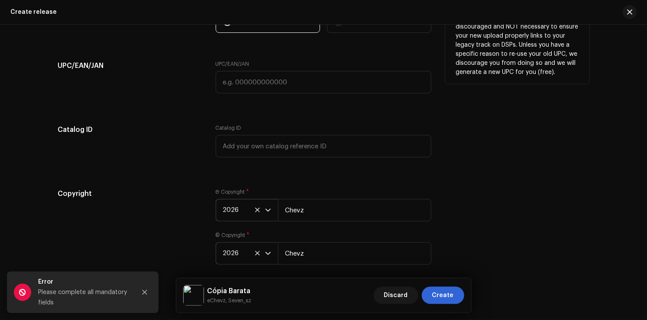
scroll to position [1537, 0]
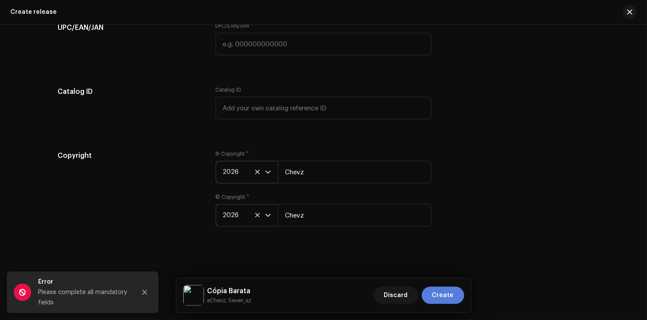
click at [449, 297] on span "Create" at bounding box center [443, 295] width 22 height 17
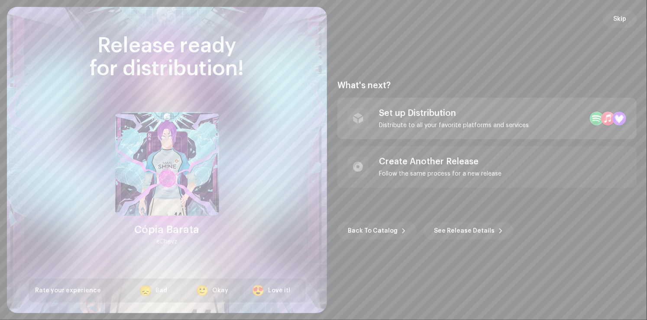
click at [410, 113] on div "Set up Distribution" at bounding box center [454, 113] width 150 height 10
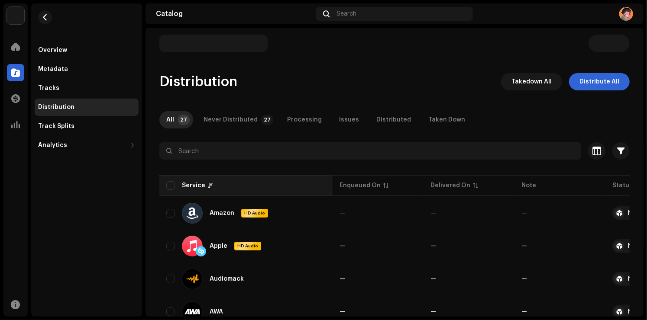
click at [164, 185] on th "Service" at bounding box center [245, 185] width 173 height 21
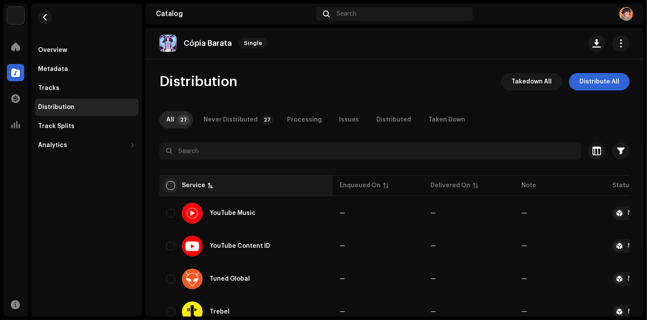
click at [172, 184] on input "checkbox" at bounding box center [170, 185] width 9 height 9
checkbox input "true"
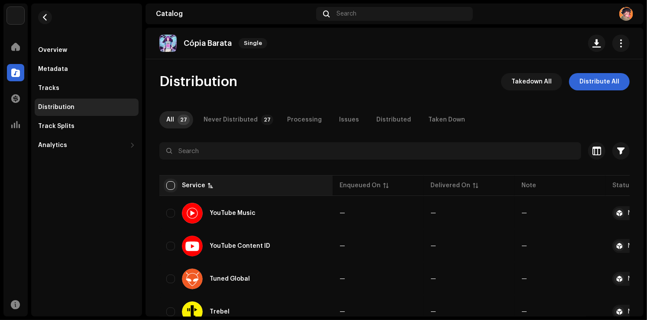
checkbox input "true"
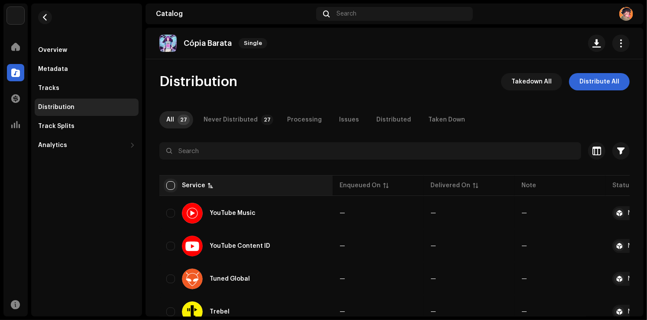
checkbox input "true"
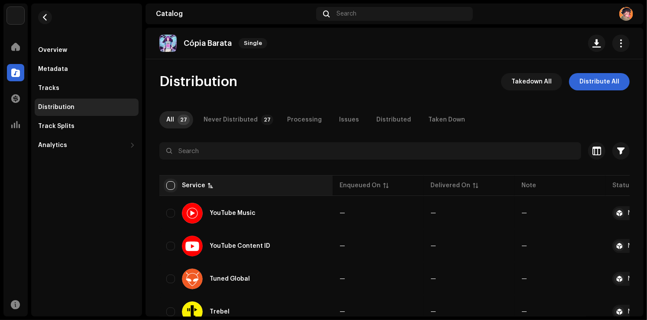
checkbox input "true"
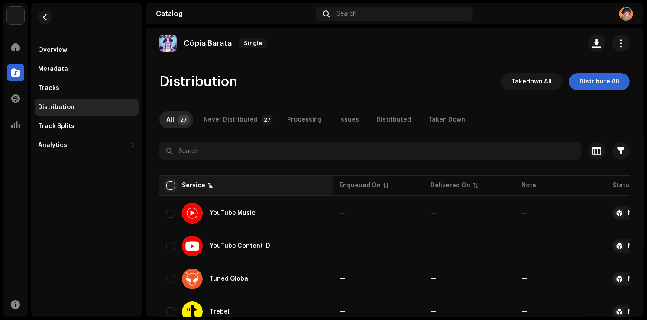
checkbox input "true"
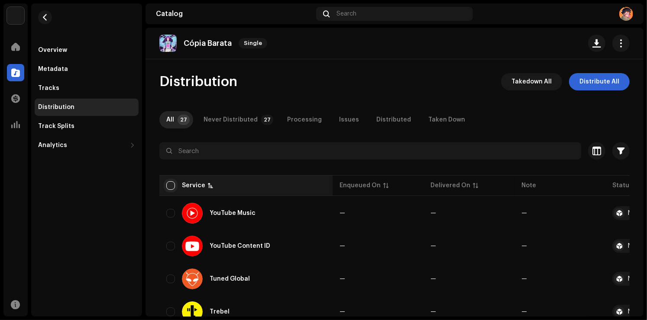
checkbox input "true"
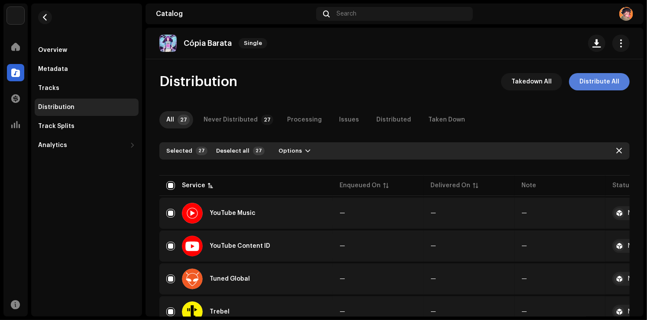
click at [588, 84] on span "Distribute All" at bounding box center [599, 81] width 40 height 17
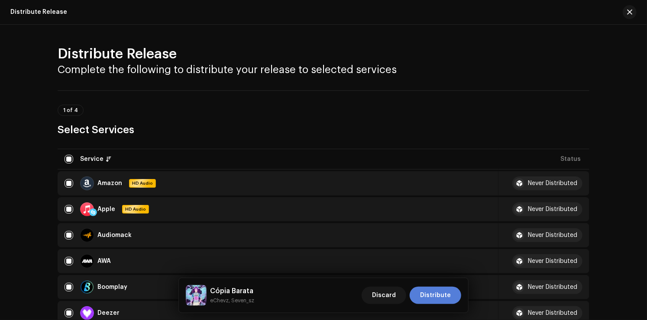
click at [423, 297] on span "Distribute" at bounding box center [435, 295] width 31 height 17
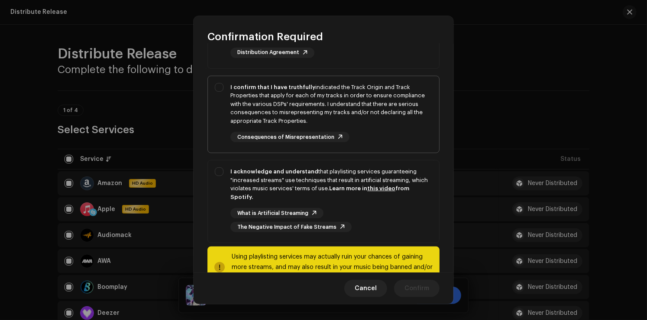
scroll to position [130, 0]
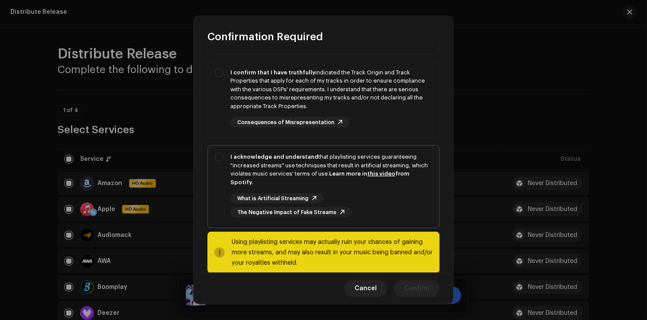
click at [222, 161] on div "I acknowledge and understand that playlisting services guaranteeing "increased …" at bounding box center [323, 185] width 231 height 79
checkbox input "true"
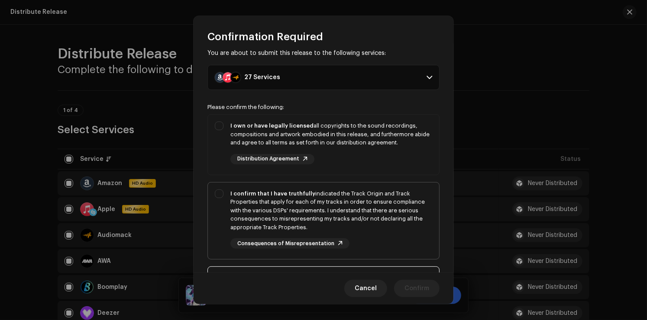
scroll to position [0, 0]
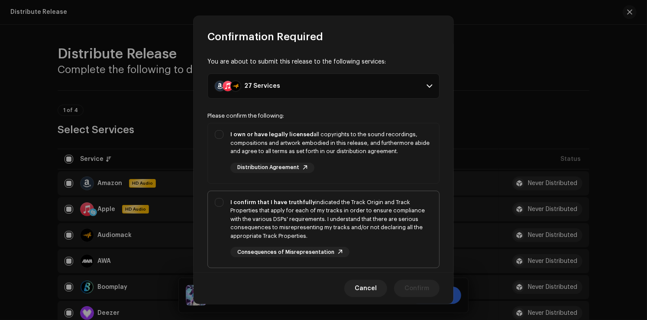
click at [219, 200] on div "I confirm that I have truthfully indicated the Track Origin and Track Propertie…" at bounding box center [323, 228] width 231 height 74
checkbox input "true"
click at [214, 133] on div "I own or have legally licensed all copyrights to the sound recordings, composit…" at bounding box center [323, 151] width 231 height 57
checkbox input "true"
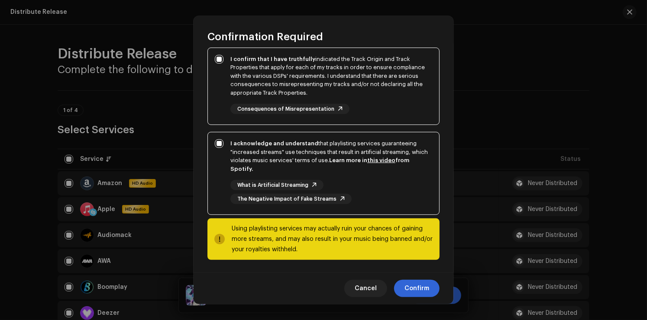
scroll to position [144, 0]
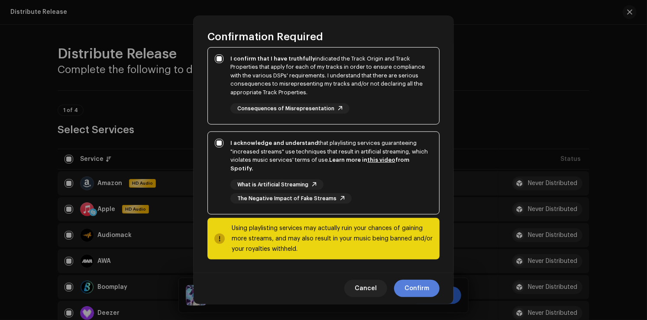
click at [413, 293] on span "Confirm" at bounding box center [416, 288] width 25 height 17
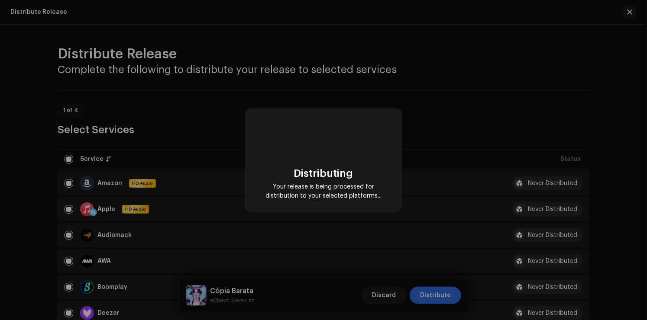
checkbox input "false"
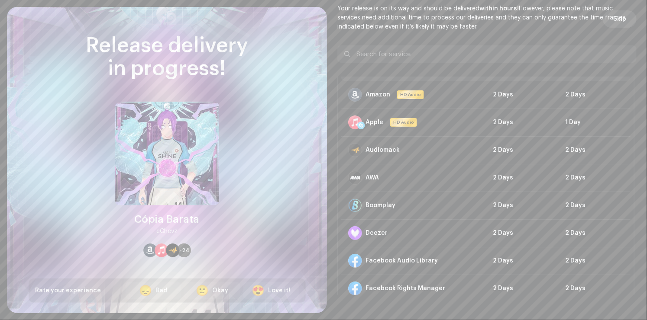
scroll to position [0, 0]
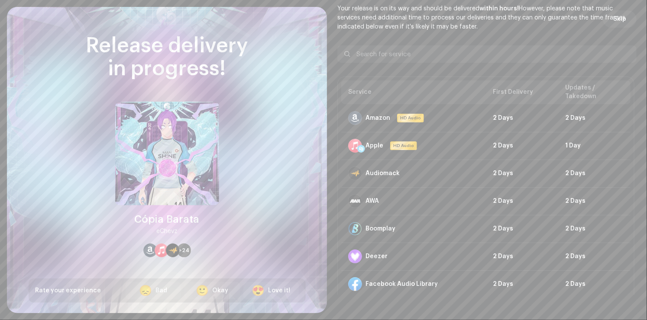
drag, startPoint x: 611, startPoint y: 36, endPoint x: 615, endPoint y: 29, distance: 8.3
click at [614, 31] on div "DSP Guidelines for Delivery Lead Time Your release is on its way and should be …" at bounding box center [486, 137] width 299 height 315
click at [615, 29] on p "Your release is on its way and should be delivered within hours! However, pleas…" at bounding box center [486, 17] width 299 height 27
click at [621, 21] on span "Skip" at bounding box center [619, 18] width 13 height 17
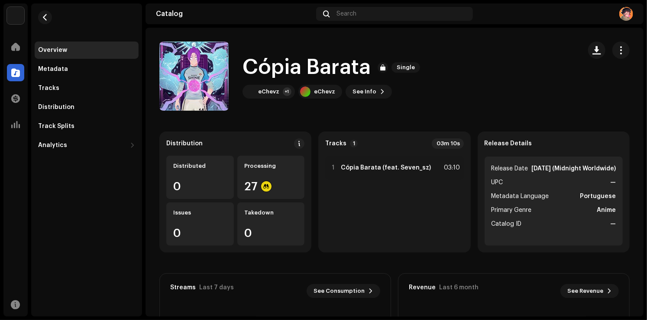
click at [24, 47] on div "Home" at bounding box center [15, 47] width 24 height 24
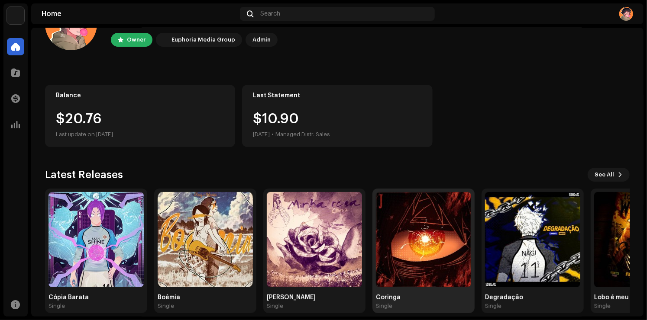
scroll to position [54, 0]
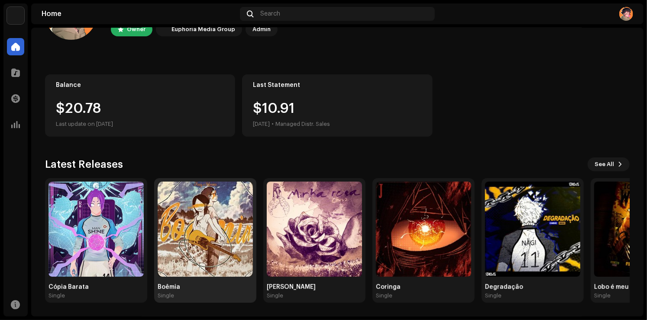
click at [156, 227] on div "Boêmia Single" at bounding box center [205, 240] width 102 height 125
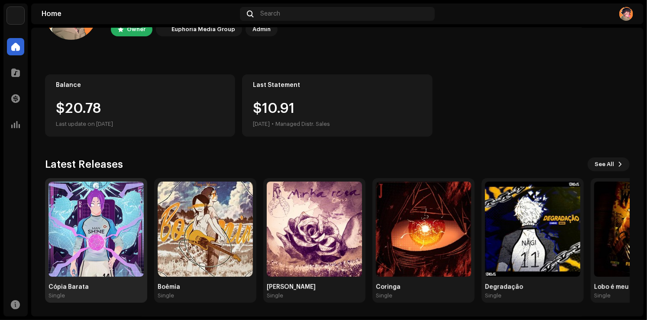
click at [113, 230] on img at bounding box center [95, 229] width 95 height 95
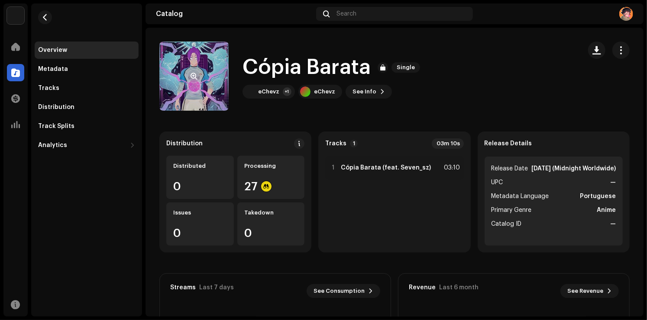
click at [206, 84] on re-a-cover at bounding box center [193, 76] width 69 height 69
click at [193, 76] on span "button" at bounding box center [194, 76] width 6 height 7
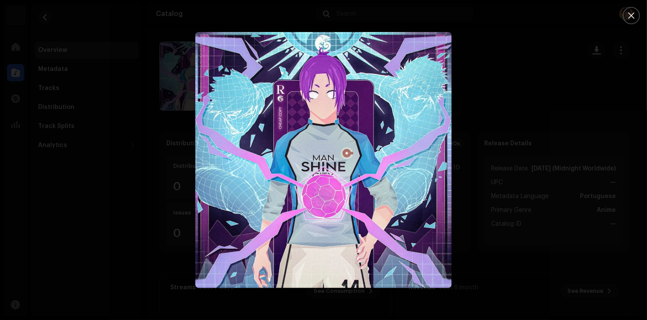
click at [515, 233] on div at bounding box center [323, 160] width 647 height 320
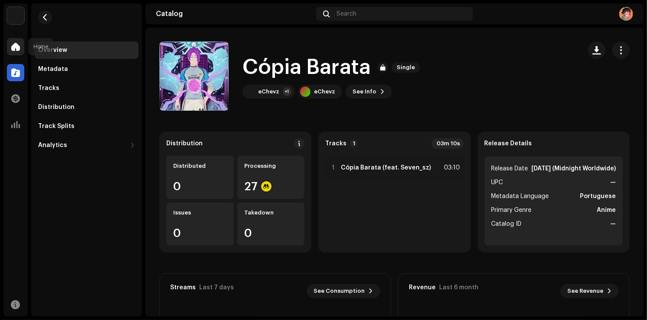
click at [19, 46] on span at bounding box center [15, 46] width 9 height 7
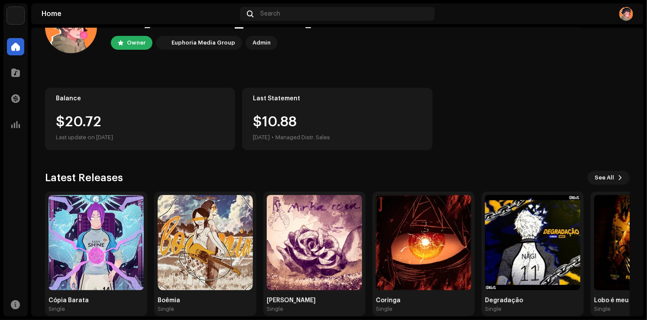
scroll to position [43, 0]
